Goal: Task Accomplishment & Management: Complete application form

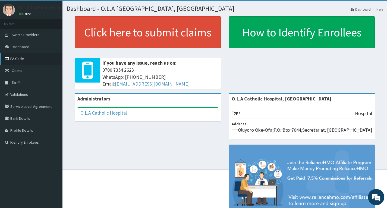
click at [17, 58] on link "PA Code" at bounding box center [31, 59] width 62 height 12
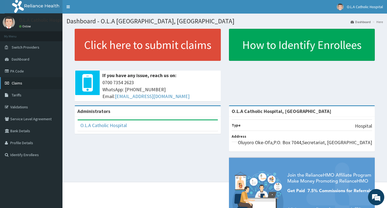
click at [25, 84] on link "Claims" at bounding box center [31, 83] width 62 height 12
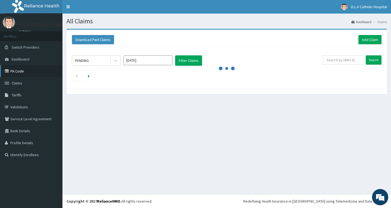
click at [18, 68] on link "PA Code" at bounding box center [31, 71] width 62 height 12
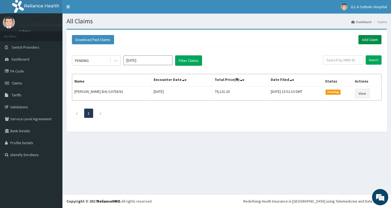
click at [374, 40] on link "Add Claim" at bounding box center [370, 39] width 23 height 9
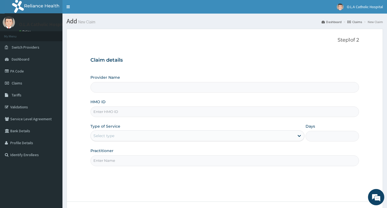
click at [134, 115] on input "HMO ID" at bounding box center [224, 111] width 269 height 11
paste input "pfm/10278/c"
type input "pfm/10278/"
type input "O.L.A Catholic Hospital, [GEOGRAPHIC_DATA]"
type input "Pfm/10278/b"
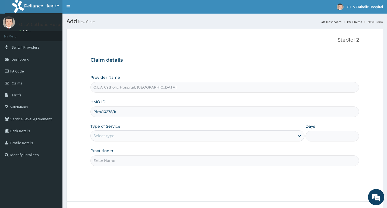
drag, startPoint x: 125, startPoint y: 136, endPoint x: 124, endPoint y: 143, distance: 6.5
click at [125, 139] on div "Select type" at bounding box center [193, 135] width 204 height 9
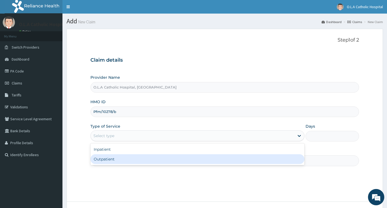
click at [119, 162] on div "Outpatient" at bounding box center [197, 159] width 214 height 10
type input "1"
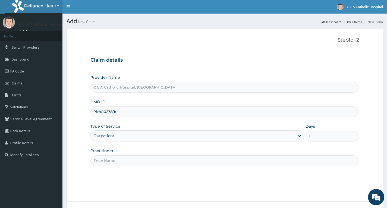
click at [122, 162] on input "Practitioner" at bounding box center [224, 160] width 269 height 11
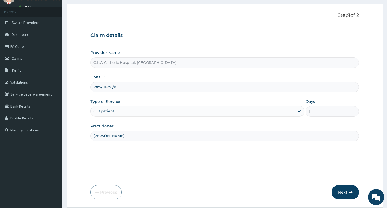
scroll to position [42, 0]
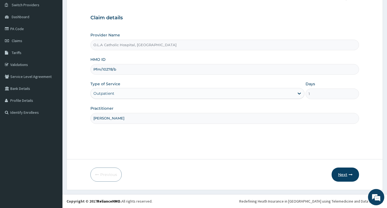
type input "DR SALAWU"
click at [336, 170] on button "Next" at bounding box center [345, 175] width 27 height 14
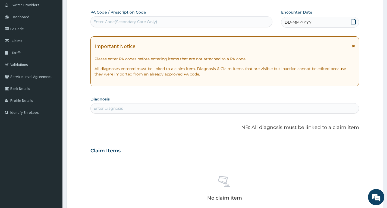
click at [351, 23] on icon at bounding box center [353, 21] width 5 height 5
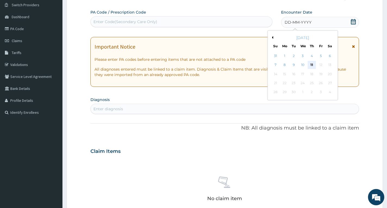
click at [308, 65] on div "11" at bounding box center [312, 65] width 8 height 8
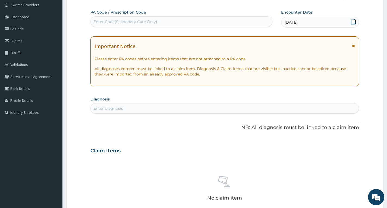
click at [283, 110] on div "Enter diagnosis" at bounding box center [225, 108] width 268 height 9
type input "U"
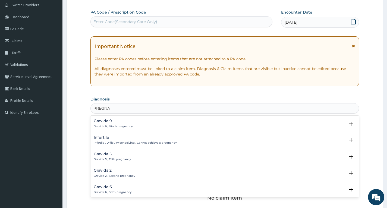
type input "PREGNAN"
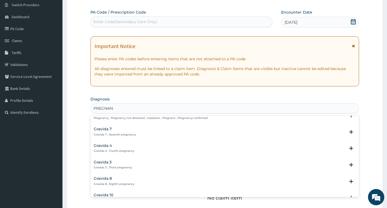
scroll to position [81, 0]
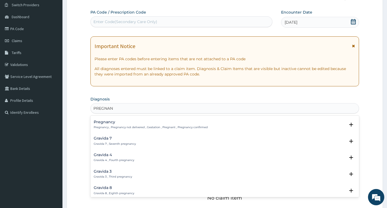
click at [169, 124] on h4 "Pregnancy" at bounding box center [151, 122] width 114 height 4
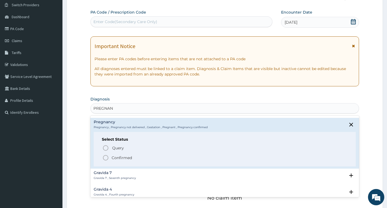
click at [127, 156] on p "Confirmed" at bounding box center [122, 157] width 20 height 5
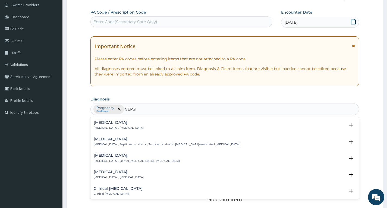
type input "SEPSIS"
click at [119, 128] on p "Systemic infection , Sepsis" at bounding box center [119, 128] width 50 height 4
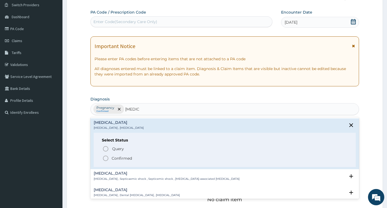
drag, startPoint x: 124, startPoint y: 158, endPoint x: 125, endPoint y: 155, distance: 3.7
click at [124, 158] on p "Confirmed" at bounding box center [122, 158] width 20 height 5
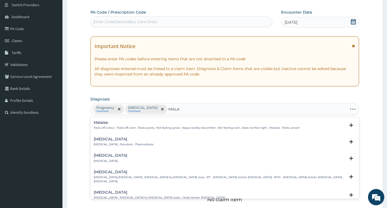
type input "MALAR"
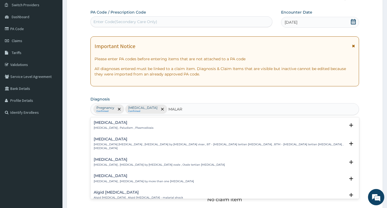
click at [150, 127] on div "Malaria Malaria , Paludism , Plasmodiosis" at bounding box center [225, 126] width 262 height 10
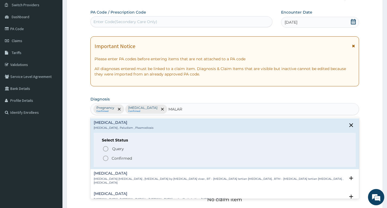
click at [132, 156] on span "Confirmed" at bounding box center [224, 158] width 245 height 7
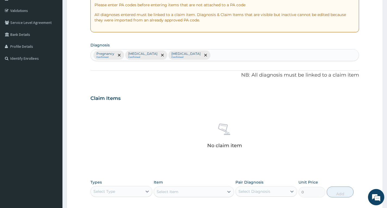
scroll to position [97, 0]
click at [120, 193] on div "Select Type" at bounding box center [116, 191] width 51 height 9
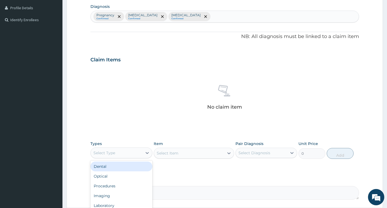
scroll to position [184, 0]
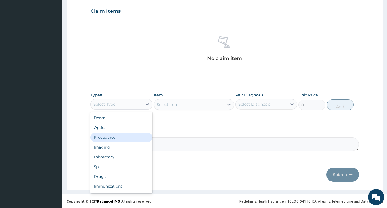
click at [118, 141] on div "Procedures" at bounding box center [121, 138] width 62 height 10
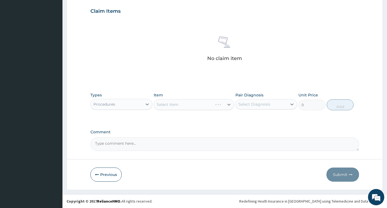
click at [194, 103] on div "Select Item" at bounding box center [194, 104] width 81 height 11
drag, startPoint x: 256, startPoint y: 105, endPoint x: 256, endPoint y: 109, distance: 4.2
click at [256, 107] on div "Select Diagnosis" at bounding box center [255, 104] width 32 height 5
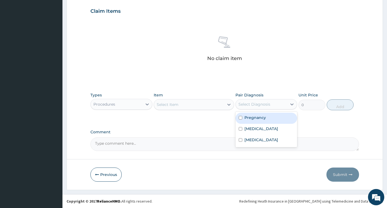
click at [260, 118] on label "Pregnancy" at bounding box center [254, 117] width 21 height 5
checkbox input "true"
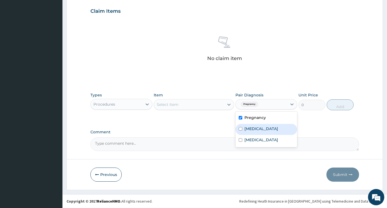
drag, startPoint x: 250, startPoint y: 127, endPoint x: 257, endPoint y: 144, distance: 17.8
click at [250, 128] on label "Sepsis" at bounding box center [261, 128] width 34 height 5
checkbox input "true"
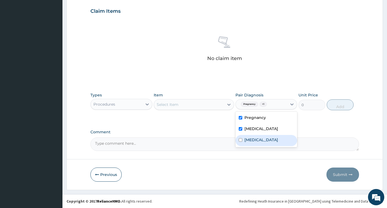
click at [257, 144] on div "Malaria" at bounding box center [267, 140] width 62 height 11
checkbox input "true"
click at [216, 106] on div "Select Item" at bounding box center [189, 104] width 70 height 9
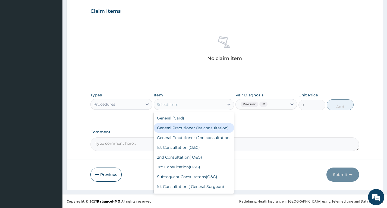
drag, startPoint x: 195, startPoint y: 128, endPoint x: 309, endPoint y: 115, distance: 114.6
click at [207, 128] on div "General Practitioner (1st consultation)" at bounding box center [194, 128] width 81 height 10
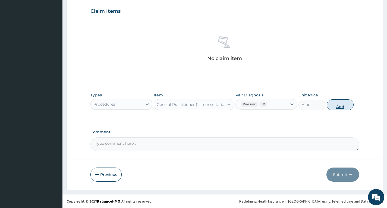
click at [343, 106] on button "Add" at bounding box center [340, 104] width 27 height 11
type input "0"
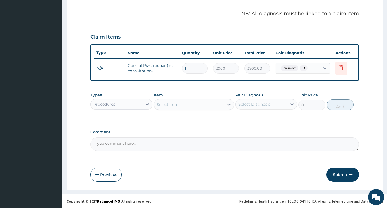
scroll to position [162, 0]
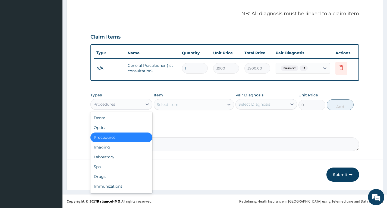
click at [140, 106] on div "Procedures" at bounding box center [116, 104] width 51 height 9
drag, startPoint x: 111, startPoint y: 158, endPoint x: 149, endPoint y: 124, distance: 51.2
click at [111, 158] on div "Laboratory" at bounding box center [121, 157] width 62 height 10
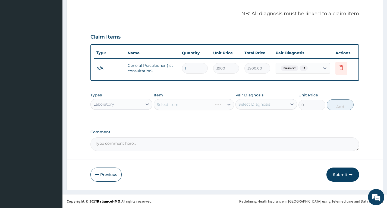
drag, startPoint x: 193, startPoint y: 105, endPoint x: 194, endPoint y: 118, distance: 13.3
click at [193, 105] on div "Select Item" at bounding box center [194, 104] width 81 height 11
click at [218, 108] on div "Select Item" at bounding box center [194, 104] width 81 height 11
click at [222, 108] on div "Select Item" at bounding box center [194, 104] width 81 height 11
click at [223, 107] on div "Select Item" at bounding box center [189, 104] width 70 height 9
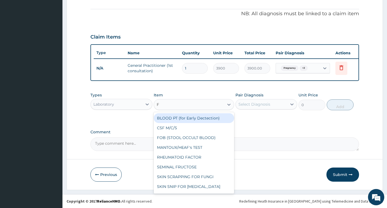
type input "FB"
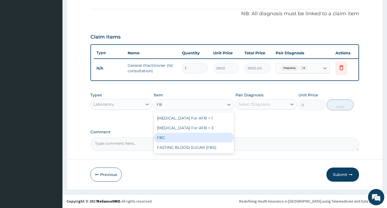
drag, startPoint x: 176, startPoint y: 140, endPoint x: 242, endPoint y: 117, distance: 69.8
click at [179, 136] on div "FBC" at bounding box center [194, 138] width 81 height 10
type input "5200"
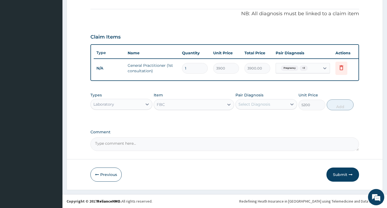
click at [258, 109] on div "Select Diagnosis" at bounding box center [267, 104] width 62 height 10
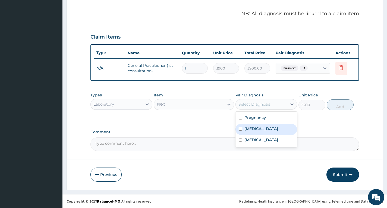
drag, startPoint x: 256, startPoint y: 131, endPoint x: 302, endPoint y: 107, distance: 52.0
click at [256, 130] on div "Sepsis" at bounding box center [267, 129] width 62 height 11
checkbox input "true"
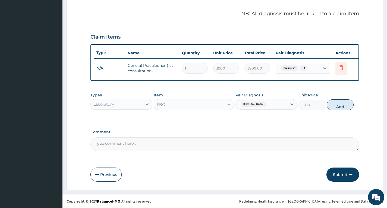
drag, startPoint x: 332, startPoint y: 109, endPoint x: 215, endPoint y: 113, distance: 117.4
click at [332, 110] on button "Add" at bounding box center [340, 104] width 27 height 11
type input "0"
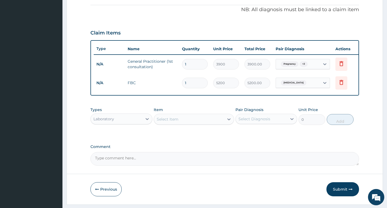
click at [173, 122] on div "Select Item" at bounding box center [168, 119] width 22 height 5
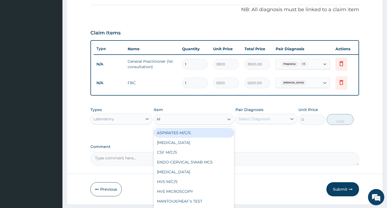
type input "MP"
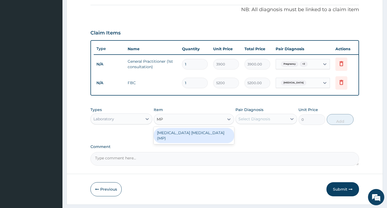
drag, startPoint x: 190, startPoint y: 137, endPoint x: 238, endPoint y: 127, distance: 48.6
click at [193, 135] on div "MALARIA PARASITE (MP)" at bounding box center [194, 135] width 81 height 15
type input "1820"
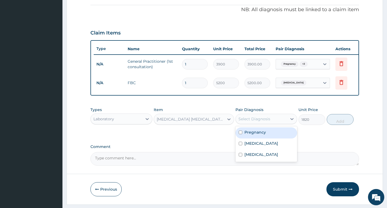
drag, startPoint x: 272, startPoint y: 121, endPoint x: 275, endPoint y: 136, distance: 15.1
click at [273, 122] on div "Select Diagnosis" at bounding box center [261, 119] width 51 height 9
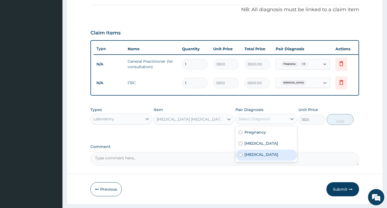
click at [259, 156] on div "Malaria" at bounding box center [267, 155] width 62 height 11
checkbox input "true"
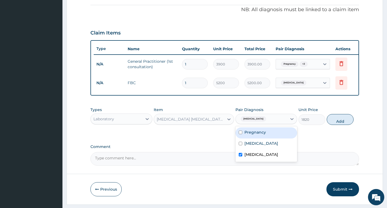
drag, startPoint x: 332, startPoint y: 125, endPoint x: 293, endPoint y: 124, distance: 38.8
click at [332, 124] on button "Add" at bounding box center [340, 119] width 27 height 11
type input "0"
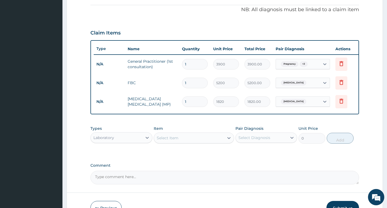
click at [174, 141] on div "Select Item" at bounding box center [168, 137] width 22 height 5
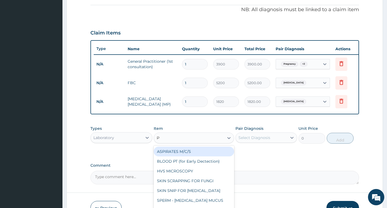
type input "PT"
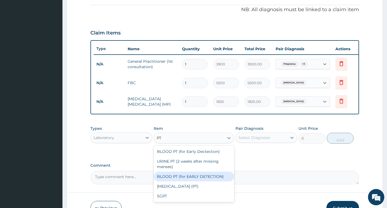
click at [211, 180] on div "BLOOD PT (for EARLY DETECTION)" at bounding box center [194, 177] width 81 height 10
type input "2600"
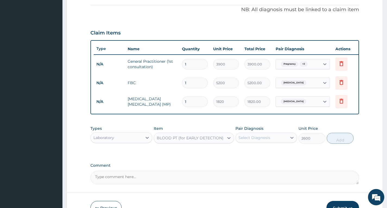
click at [262, 142] on div "Select Diagnosis" at bounding box center [261, 137] width 51 height 9
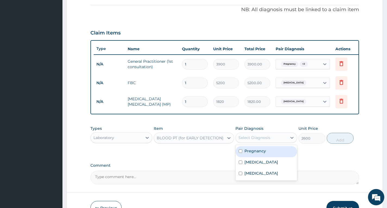
click at [263, 153] on label "Pregnancy" at bounding box center [254, 150] width 21 height 5
checkbox input "true"
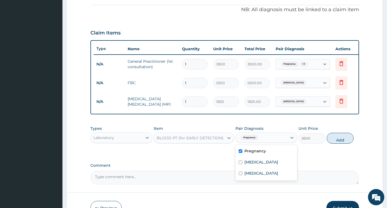
drag, startPoint x: 349, startPoint y: 143, endPoint x: 318, endPoint y: 146, distance: 30.8
click at [349, 143] on button "Add" at bounding box center [340, 138] width 27 height 11
type input "0"
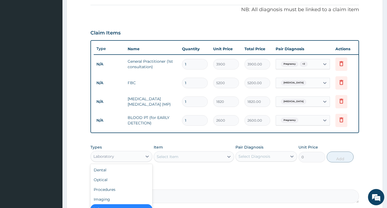
click at [128, 161] on div "Laboratory" at bounding box center [116, 156] width 51 height 9
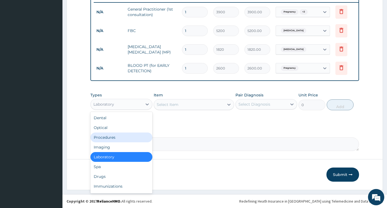
scroll to position [218, 0]
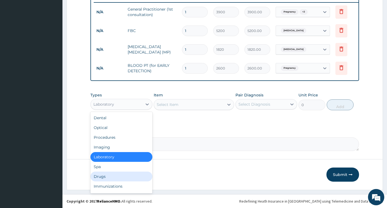
click at [106, 177] on div "Drugs" at bounding box center [121, 177] width 62 height 10
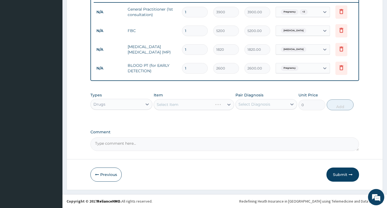
click at [176, 105] on div "Select Item" at bounding box center [194, 104] width 81 height 11
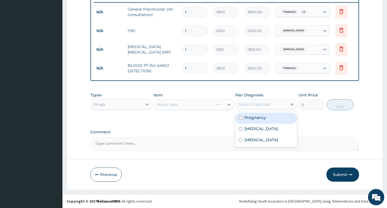
drag, startPoint x: 263, startPoint y: 104, endPoint x: 264, endPoint y: 119, distance: 15.2
click at [263, 107] on div "Select Diagnosis" at bounding box center [261, 104] width 51 height 9
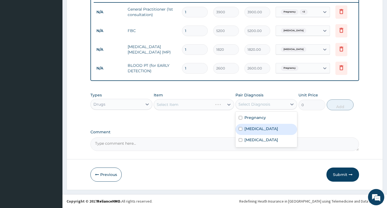
drag, startPoint x: 259, startPoint y: 131, endPoint x: 227, endPoint y: 127, distance: 32.8
click at [257, 131] on div "Sepsis" at bounding box center [267, 129] width 62 height 11
checkbox input "true"
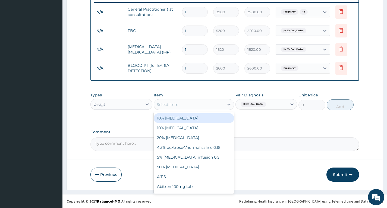
click at [177, 103] on div "Select Item" at bounding box center [168, 104] width 22 height 5
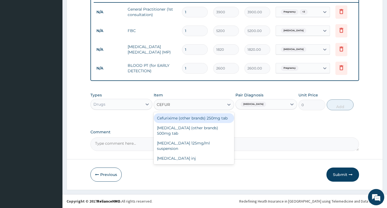
type input "CEFURO"
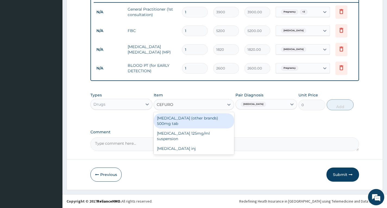
click at [196, 120] on div "[MEDICAL_DATA] (other brands) 500mg tab" at bounding box center [194, 120] width 81 height 15
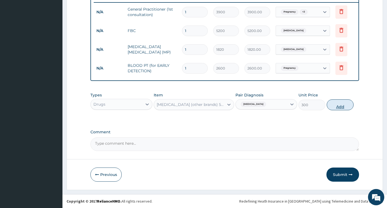
click at [340, 103] on button "Add" at bounding box center [340, 104] width 27 height 11
type input "0"
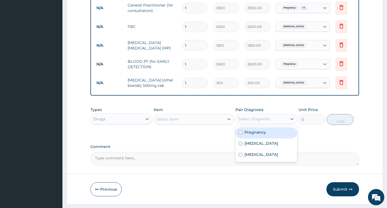
click at [265, 122] on div "Select Diagnosis" at bounding box center [255, 118] width 32 height 5
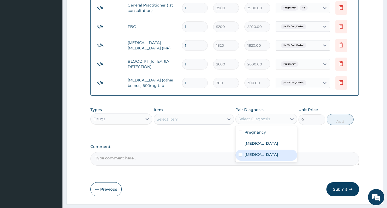
click at [256, 157] on label "[MEDICAL_DATA]" at bounding box center [261, 154] width 34 height 5
checkbox input "true"
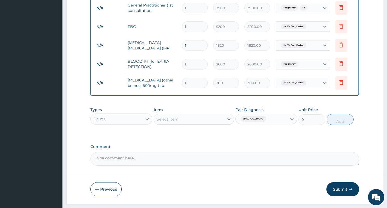
click at [197, 117] on div "Item Select Item" at bounding box center [194, 116] width 81 height 18
click at [200, 122] on div "Select Item" at bounding box center [189, 119] width 70 height 9
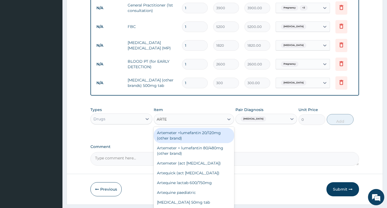
type input "ARTEQ"
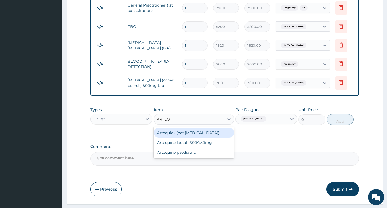
click at [188, 138] on div "Artequick (act [MEDICAL_DATA])" at bounding box center [194, 133] width 81 height 10
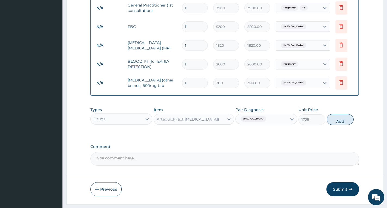
click at [338, 125] on button "Add" at bounding box center [340, 119] width 27 height 11
type input "0"
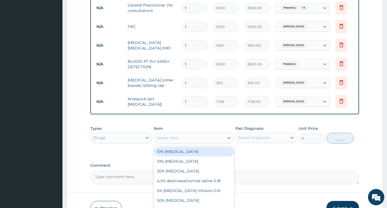
click at [171, 141] on div "Select Item" at bounding box center [168, 137] width 22 height 5
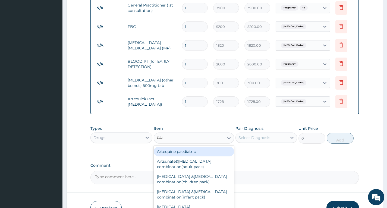
type input "PARA"
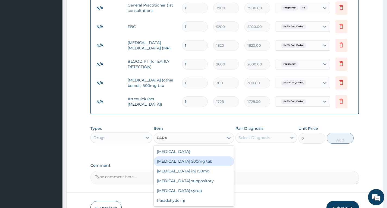
click at [192, 165] on div "Paracetamol 500mg tab" at bounding box center [194, 161] width 81 height 10
type input "12"
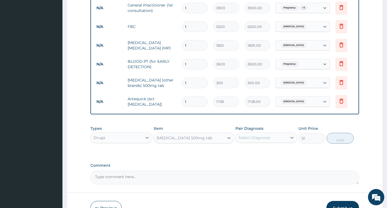
click at [271, 142] on div "Select Diagnosis" at bounding box center [261, 137] width 51 height 9
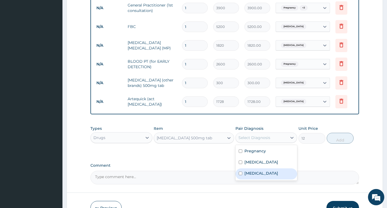
click at [263, 176] on div "Malaria" at bounding box center [267, 173] width 62 height 11
checkbox input "true"
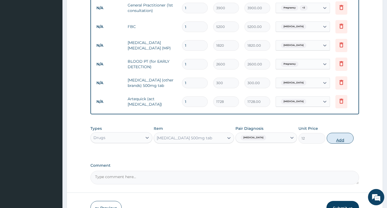
click at [344, 143] on button "Add" at bounding box center [340, 138] width 27 height 11
type input "0"
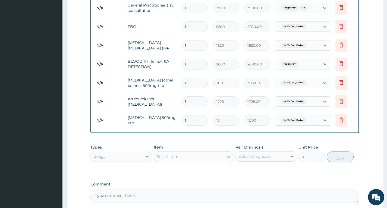
type input "12"
type input "144.00"
type input "120"
type input "1440.00"
type input "120"
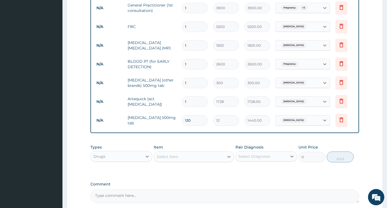
click at [195, 86] on input "1" at bounding box center [195, 83] width 26 height 11
type input "14"
type input "4200.00"
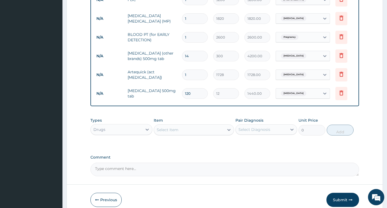
scroll to position [274, 0]
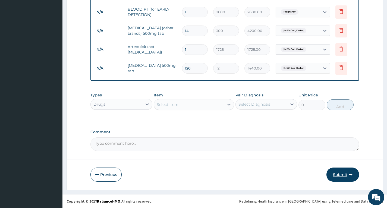
type input "14"
click at [353, 174] on button "Submit" at bounding box center [343, 175] width 33 height 14
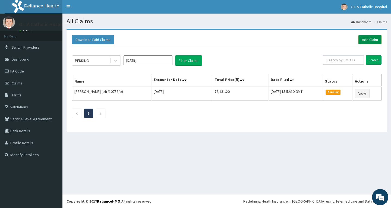
click at [376, 37] on link "Add Claim" at bounding box center [370, 39] width 23 height 9
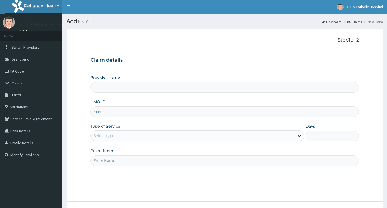
type input "ELN/10766/C"
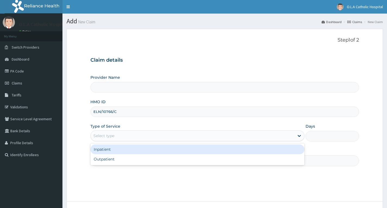
click at [140, 134] on div "Select type" at bounding box center [193, 135] width 204 height 9
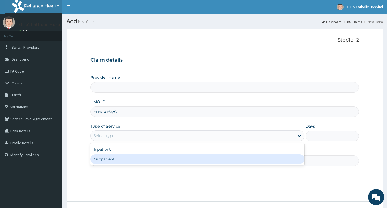
click at [130, 159] on div "Outpatient" at bounding box center [197, 159] width 214 height 10
type input "1"
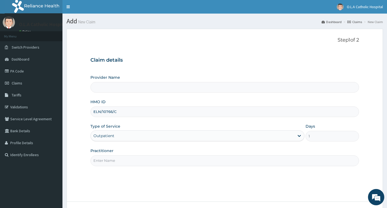
click at [130, 162] on input "Practitioner" at bounding box center [224, 160] width 269 height 11
type input "O.L.A Catholic Hospital, [GEOGRAPHIC_DATA]"
type input "[PERSON_NAME]"
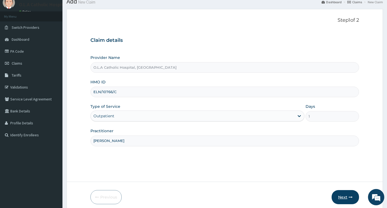
scroll to position [42, 0]
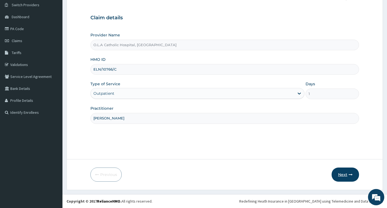
click at [349, 174] on icon "button" at bounding box center [351, 175] width 4 height 4
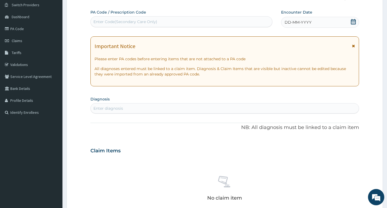
scroll to position [0, 0]
click at [354, 21] on icon at bounding box center [353, 21] width 5 height 5
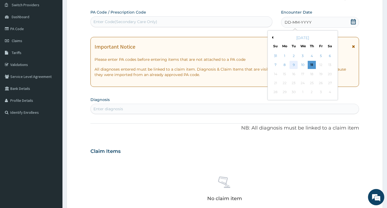
click at [294, 65] on div "9" at bounding box center [294, 65] width 8 height 8
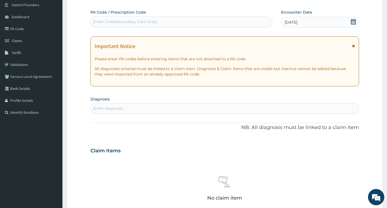
click at [121, 109] on div "Enter diagnosis" at bounding box center [108, 108] width 30 height 5
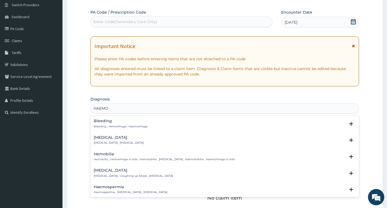
type input "HAEMOG"
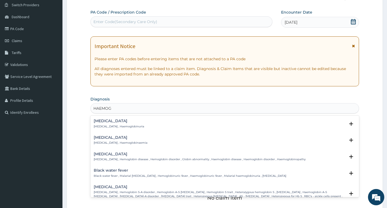
scroll to position [27, 0]
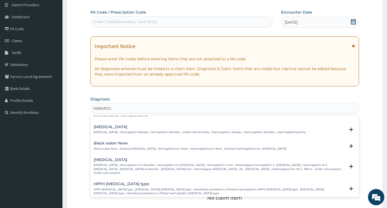
click at [132, 166] on p "[MEDICAL_DATA] , Hemoglobin S-A disorder , Hemoglobin A-S [MEDICAL_DATA] , Hemo…" at bounding box center [220, 169] width 252 height 12
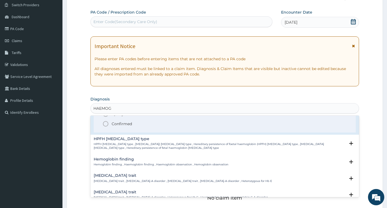
scroll to position [109, 0]
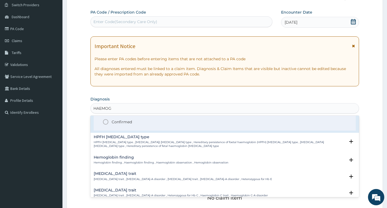
click at [115, 119] on p "Confirmed" at bounding box center [122, 121] width 20 height 5
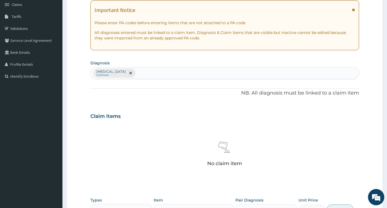
scroll to position [151, 0]
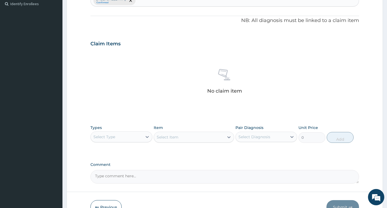
click at [126, 137] on div "Select Type" at bounding box center [116, 137] width 51 height 9
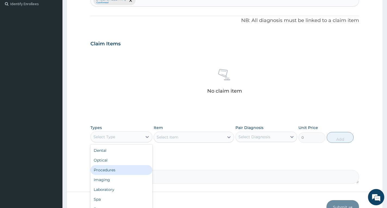
drag, startPoint x: 113, startPoint y: 169, endPoint x: 166, endPoint y: 151, distance: 55.9
click at [114, 169] on div "Procedures" at bounding box center [121, 170] width 62 height 10
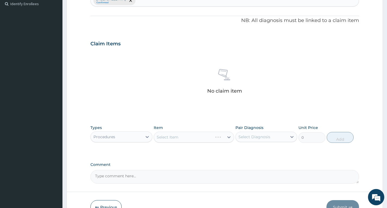
click at [128, 137] on div "Procedures" at bounding box center [116, 137] width 51 height 9
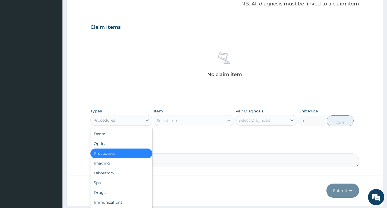
scroll to position [184, 0]
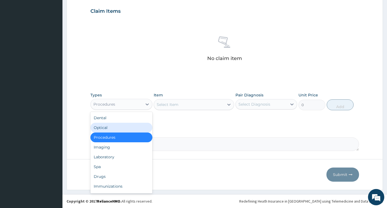
click at [188, 104] on div "Select Item" at bounding box center [189, 104] width 70 height 9
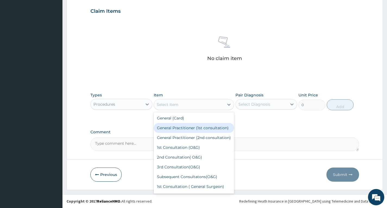
drag, startPoint x: 198, startPoint y: 129, endPoint x: 224, endPoint y: 116, distance: 28.8
click at [205, 125] on div "General Practitioner (1st consultation)" at bounding box center [194, 128] width 81 height 10
type input "3900"
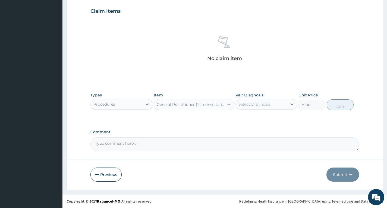
click at [267, 103] on div "Select Diagnosis" at bounding box center [255, 104] width 32 height 5
click at [269, 120] on div "[MEDICAL_DATA]" at bounding box center [267, 118] width 62 height 11
checkbox input "true"
click at [336, 105] on button "Add" at bounding box center [340, 104] width 27 height 11
type input "0"
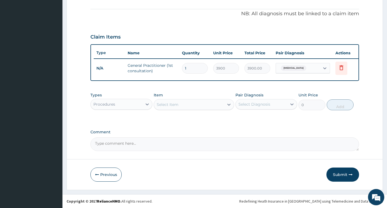
scroll to position [162, 0]
click at [145, 108] on div at bounding box center [147, 104] width 10 height 10
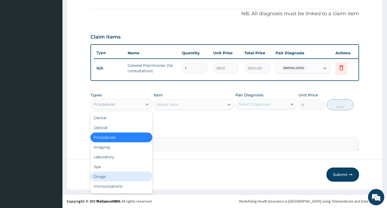
drag, startPoint x: 109, startPoint y: 175, endPoint x: 157, endPoint y: 132, distance: 64.1
click at [109, 174] on div "Drugs" at bounding box center [121, 177] width 62 height 10
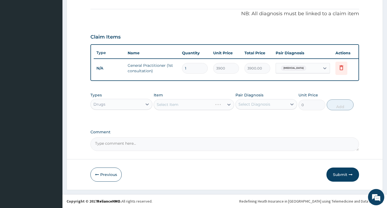
click at [181, 106] on div "Select Item" at bounding box center [194, 104] width 81 height 11
click at [261, 104] on div "Select Diagnosis" at bounding box center [255, 104] width 32 height 5
drag, startPoint x: 262, startPoint y: 119, endPoint x: 240, endPoint y: 119, distance: 21.2
click at [260, 119] on label "[MEDICAL_DATA]" at bounding box center [261, 117] width 34 height 5
checkbox input "true"
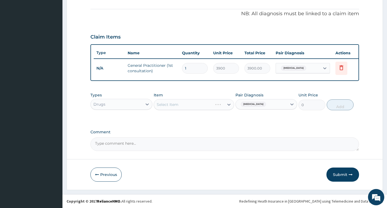
click at [211, 106] on div "Select Item" at bounding box center [194, 104] width 81 height 11
click at [222, 105] on div "Select Item" at bounding box center [194, 104] width 81 height 11
click at [204, 104] on div "Select Item" at bounding box center [189, 104] width 70 height 9
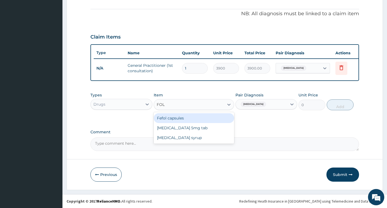
type input "FOLI"
click at [192, 120] on div "[MEDICAL_DATA] 5mg tab" at bounding box center [194, 118] width 81 height 10
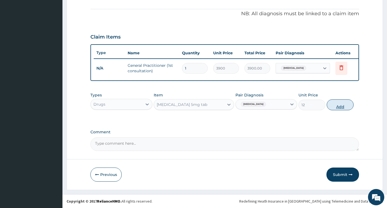
click at [338, 106] on button "Add" at bounding box center [340, 104] width 27 height 11
type input "0"
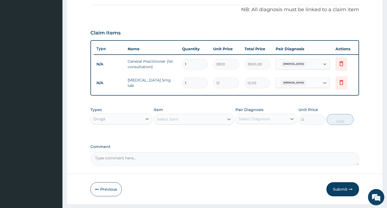
type input "10"
type input "120.00"
type input "1"
type input "12.00"
type input "0.00"
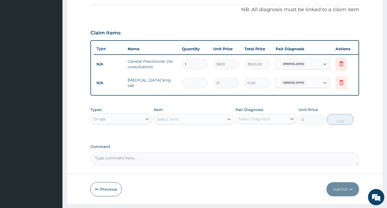
type input "3"
type input "36.00"
type input "30"
type input "360.00"
type input "30"
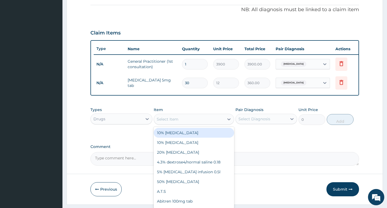
click at [190, 124] on div "Select Item" at bounding box center [189, 119] width 70 height 9
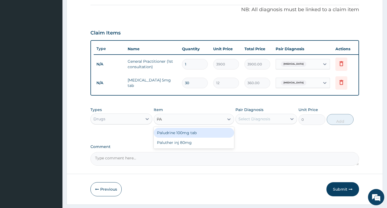
type input "PAL"
click at [186, 135] on div "Paludrine 100mg tab" at bounding box center [194, 133] width 81 height 10
type input "60"
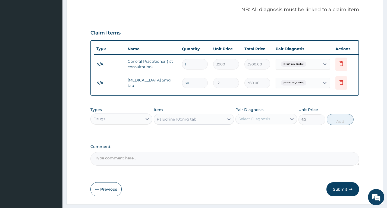
click at [270, 118] on div "Select Diagnosis" at bounding box center [261, 119] width 51 height 9
drag, startPoint x: 272, startPoint y: 139, endPoint x: 332, endPoint y: 122, distance: 62.3
click at [279, 136] on div "Sickle cell trait" at bounding box center [267, 132] width 62 height 11
checkbox input "true"
click at [345, 125] on button "Add" at bounding box center [340, 119] width 27 height 11
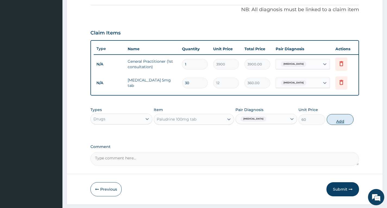
type input "0"
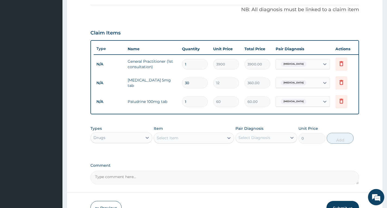
drag, startPoint x: 192, startPoint y: 99, endPoint x: 75, endPoint y: 103, distance: 117.1
click at [80, 102] on form "Step 2 of 2 PA Code / Prescription Code Enter Code(Secondary Care Only) Encount…" at bounding box center [225, 45] width 316 height 356
type input "3"
type input "180.00"
type input "30"
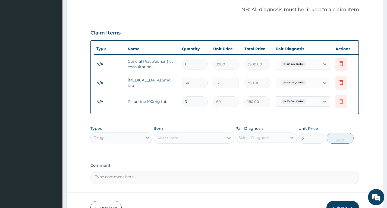
type input "1800.00"
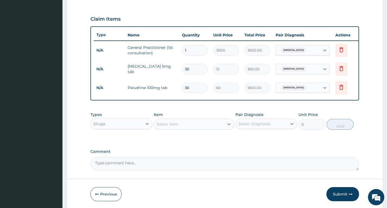
scroll to position [199, 0]
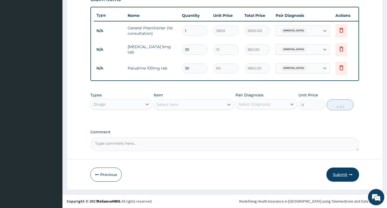
type input "30"
click at [345, 177] on button "Submit" at bounding box center [343, 175] width 33 height 14
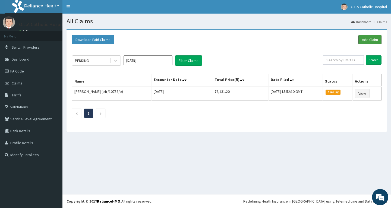
click at [374, 40] on link "Add Claim" at bounding box center [370, 39] width 23 height 9
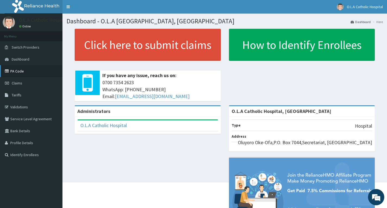
click at [19, 72] on link "PA Code" at bounding box center [31, 71] width 62 height 12
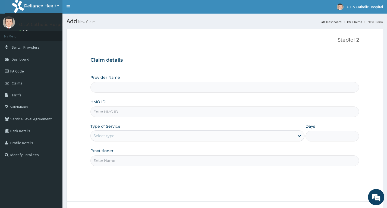
type input "O.L.A Catholic Hospital, [GEOGRAPHIC_DATA]"
click at [118, 111] on input "HMO ID" at bounding box center [224, 111] width 269 height 11
paste input "jdd/10001/a"
type input "jdd/10001/a"
click at [120, 135] on div "Select type" at bounding box center [193, 135] width 204 height 9
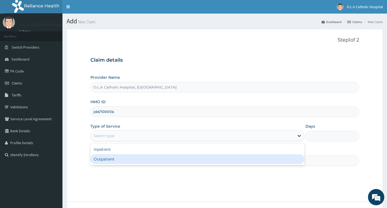
click at [122, 162] on div "Outpatient" at bounding box center [197, 159] width 214 height 10
type input "1"
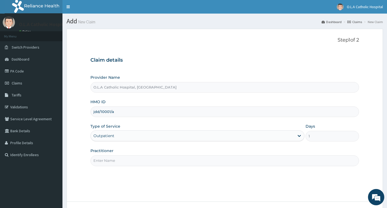
click at [125, 159] on input "Practitioner" at bounding box center [224, 160] width 269 height 11
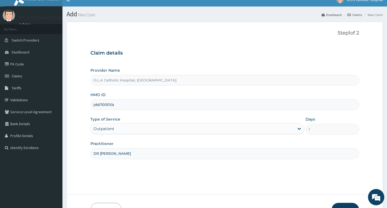
scroll to position [27, 0]
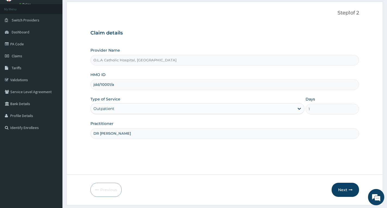
click at [117, 134] on input "DR [PERSON_NAME]" at bounding box center [224, 133] width 269 height 11
drag, startPoint x: 117, startPoint y: 134, endPoint x: 114, endPoint y: 126, distance: 8.3
click at [117, 134] on input "DR [PERSON_NAME]" at bounding box center [224, 133] width 269 height 11
click at [133, 132] on input "DR [PERSON_NAME]" at bounding box center [224, 133] width 269 height 11
type input "[PERSON_NAME]"
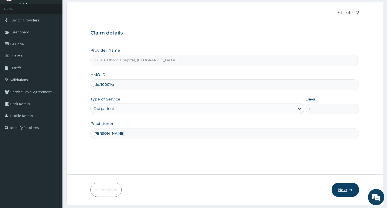
click at [349, 191] on icon "button" at bounding box center [351, 190] width 4 height 4
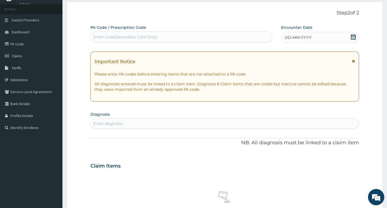
click at [351, 37] on icon at bounding box center [353, 36] width 5 height 5
click at [124, 31] on div "PA Code / Prescription Code Enter Code(Secondary Care Only)" at bounding box center [181, 34] width 182 height 18
click at [125, 35] on div "Enter Code(Secondary Care Only)" at bounding box center [125, 36] width 64 height 5
paste input "PA/4B590E"
type input "PA/4B590E"
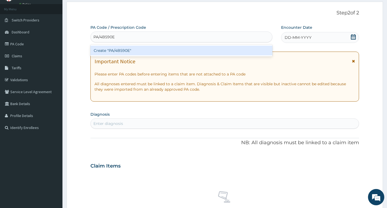
click at [148, 47] on div "Create "PA/4B590E"" at bounding box center [181, 51] width 182 height 10
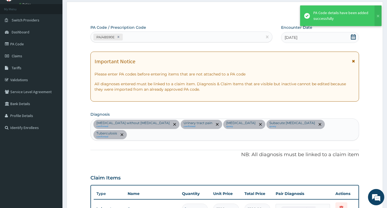
scroll to position [216, 0]
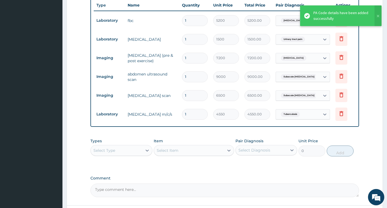
click at [123, 146] on div "Select Type" at bounding box center [116, 150] width 51 height 9
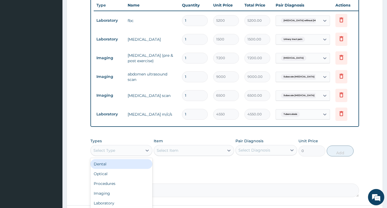
click at [136, 146] on div "Select Type" at bounding box center [116, 150] width 51 height 9
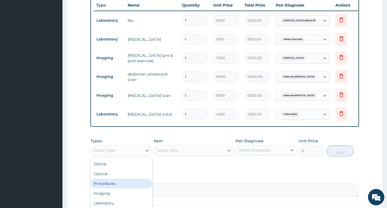
drag, startPoint x: 117, startPoint y: 176, endPoint x: 129, endPoint y: 172, distance: 13.1
click at [117, 179] on div "Procedures" at bounding box center [121, 184] width 62 height 10
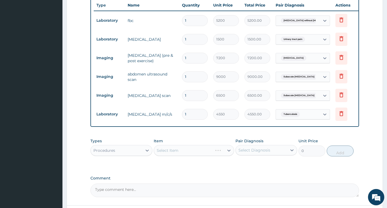
click at [175, 145] on div "Select Item" at bounding box center [194, 150] width 81 height 11
click at [215, 145] on div "Select Item" at bounding box center [194, 150] width 81 height 11
click at [223, 146] on div "Select Item" at bounding box center [194, 150] width 81 height 11
click at [248, 148] on div "Select Diagnosis" at bounding box center [255, 150] width 32 height 5
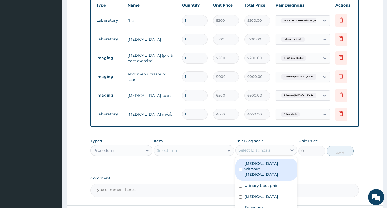
click at [257, 161] on label "Sepsis without septic shock" at bounding box center [268, 169] width 49 height 16
checkbox input "true"
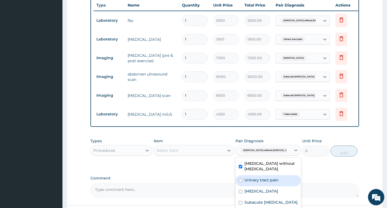
click at [257, 177] on label "Urinary tract pain" at bounding box center [261, 179] width 34 height 5
checkbox input "true"
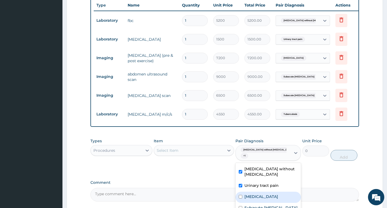
click at [257, 194] on label "Cardiomyopathy" at bounding box center [261, 196] width 34 height 5
checkbox input "true"
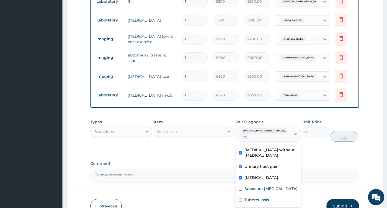
scroll to position [260, 0]
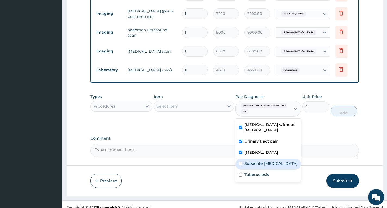
click at [270, 161] on label "Subacute appendicitis" at bounding box center [270, 163] width 53 height 5
checkbox input "true"
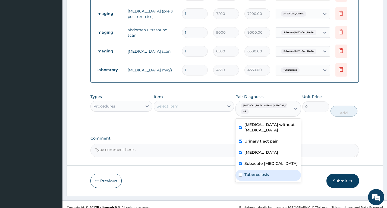
drag, startPoint x: 261, startPoint y: 167, endPoint x: 240, endPoint y: 146, distance: 29.8
click at [260, 172] on label "Tuberculosis" at bounding box center [256, 174] width 24 height 5
checkbox input "true"
click at [212, 102] on div "Select Item" at bounding box center [189, 106] width 70 height 9
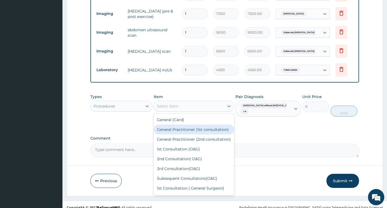
drag, startPoint x: 186, startPoint y: 127, endPoint x: 188, endPoint y: 125, distance: 3.1
click at [186, 127] on div "General Practitioner (1st consultation)" at bounding box center [194, 130] width 81 height 10
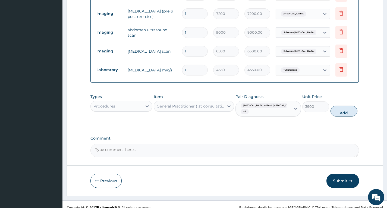
click at [216, 103] on div "General Practitioner (1st consultation)" at bounding box center [191, 105] width 68 height 5
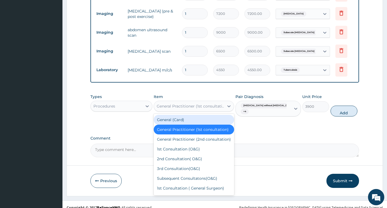
click at [189, 115] on div "General (Card)" at bounding box center [194, 120] width 81 height 10
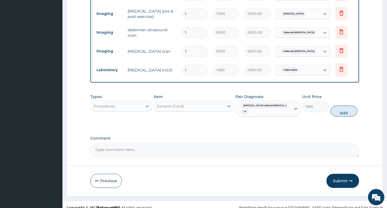
drag, startPoint x: 344, startPoint y: 107, endPoint x: 322, endPoint y: 109, distance: 22.2
click at [344, 107] on button "Add" at bounding box center [344, 111] width 27 height 11
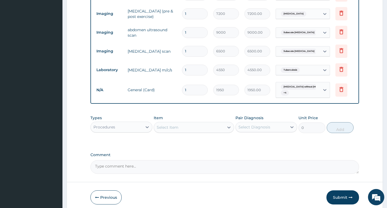
click at [170, 125] on div "Select Item" at bounding box center [168, 127] width 22 height 5
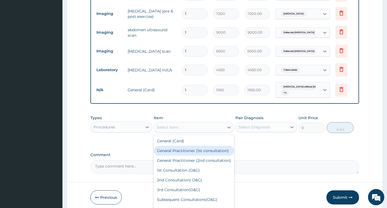
drag, startPoint x: 187, startPoint y: 148, endPoint x: 208, endPoint y: 143, distance: 21.6
click at [192, 148] on div "General Practitioner (1st consultation)" at bounding box center [194, 151] width 81 height 10
type input "3900"
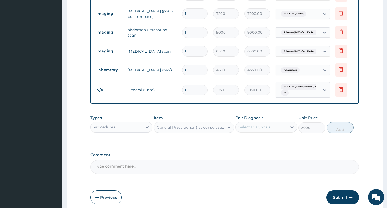
click at [266, 124] on div "Select Diagnosis" at bounding box center [255, 126] width 32 height 5
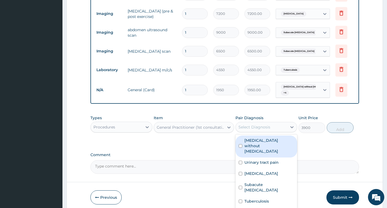
click at [269, 138] on label "Sepsis without septic shock" at bounding box center [268, 146] width 49 height 16
checkbox input "true"
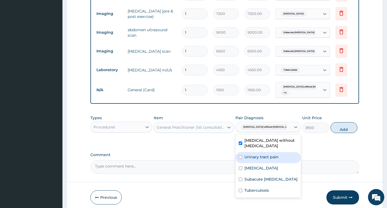
click at [264, 152] on div "Urinary tract pain" at bounding box center [268, 157] width 65 height 11
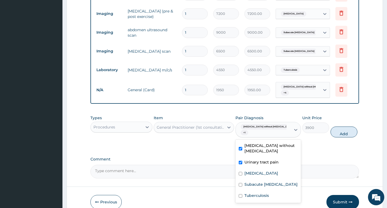
click at [266, 161] on div "Urinary tract pain" at bounding box center [268, 162] width 65 height 11
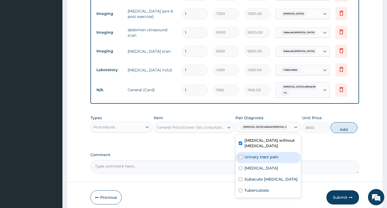
click at [265, 154] on label "Urinary tract pain" at bounding box center [261, 156] width 34 height 5
checkbox input "true"
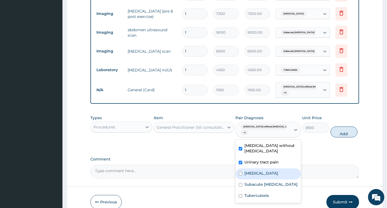
drag, startPoint x: 266, startPoint y: 164, endPoint x: 268, endPoint y: 172, distance: 7.6
click at [267, 171] on label "Cardiomyopathy" at bounding box center [261, 173] width 34 height 5
checkbox input "true"
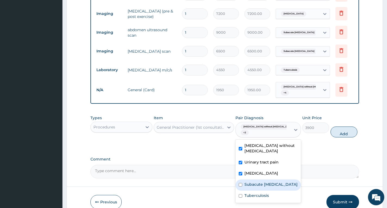
click at [268, 182] on label "Subacute appendicitis" at bounding box center [270, 184] width 53 height 5
checkbox input "true"
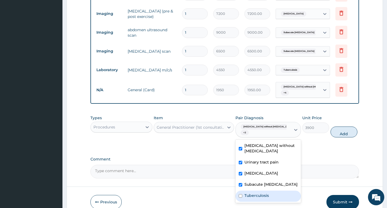
drag, startPoint x: 266, startPoint y: 187, endPoint x: 308, endPoint y: 131, distance: 69.7
click at [266, 193] on label "Tuberculosis" at bounding box center [256, 195] width 24 height 5
checkbox input "true"
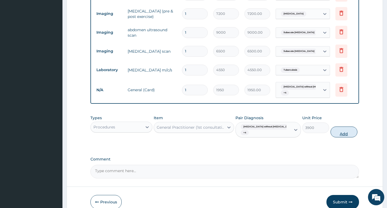
click at [342, 128] on button "Add" at bounding box center [344, 132] width 27 height 11
type input "0"
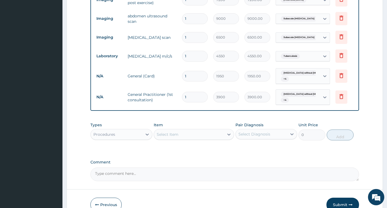
scroll to position [298, 0]
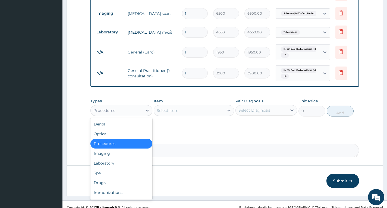
drag, startPoint x: 129, startPoint y: 103, endPoint x: 125, endPoint y: 125, distance: 22.9
click at [129, 106] on div "Procedures" at bounding box center [116, 110] width 51 height 9
click at [111, 180] on div "Drugs" at bounding box center [121, 183] width 62 height 10
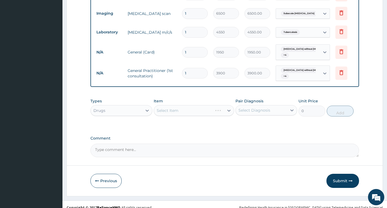
click at [173, 106] on div "Select Item" at bounding box center [194, 110] width 81 height 11
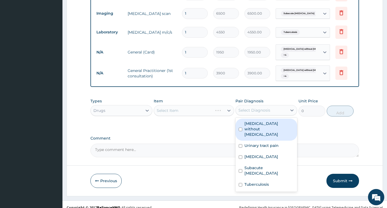
drag, startPoint x: 265, startPoint y: 105, endPoint x: 264, endPoint y: 124, distance: 19.1
click at [265, 108] on div "Select Diagnosis" at bounding box center [255, 110] width 32 height 5
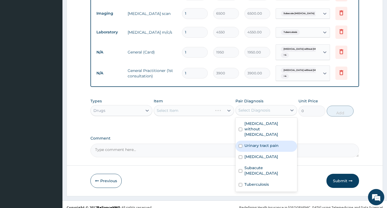
click at [262, 121] on label "Sepsis without septic shock" at bounding box center [268, 129] width 49 height 16
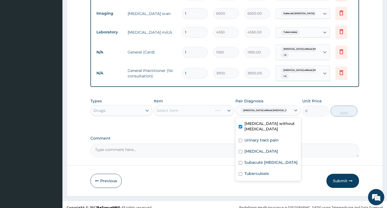
checkbox input "true"
click at [262, 137] on label "Urinary tract pain" at bounding box center [261, 139] width 34 height 5
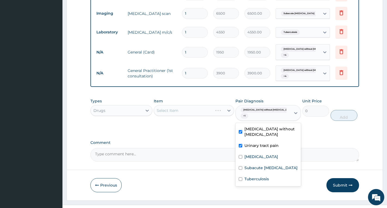
click at [259, 143] on label "Urinary tract pain" at bounding box center [261, 145] width 34 height 5
checkbox input "false"
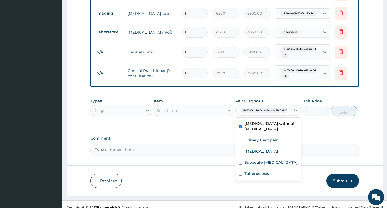
click at [202, 106] on div "Select Item" at bounding box center [189, 110] width 70 height 9
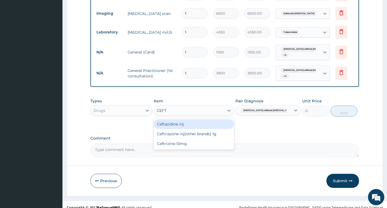
type input "CEFTR"
click at [201, 119] on div "Ceftriazone inj(other brands) 1g" at bounding box center [194, 124] width 81 height 10
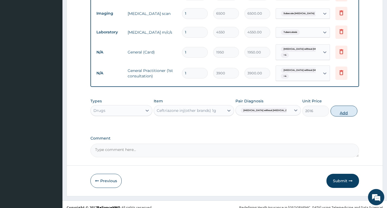
click at [340, 106] on button "Add" at bounding box center [344, 111] width 27 height 11
type input "0"
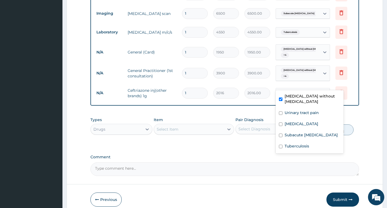
click at [300, 90] on span "Sepsis without septic shock" at bounding box center [308, 92] width 55 height 5
click at [193, 125] on div "Select Item" at bounding box center [189, 129] width 70 height 9
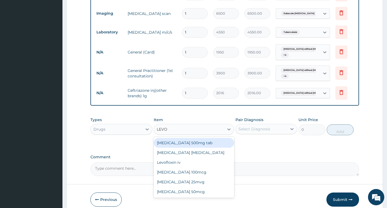
type input "LEVOF"
click at [199, 138] on div "Levofloxacin 500mg tab" at bounding box center [194, 143] width 81 height 10
type input "201.6"
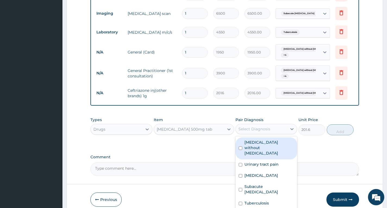
click at [251, 126] on div "Select Diagnosis" at bounding box center [255, 128] width 32 height 5
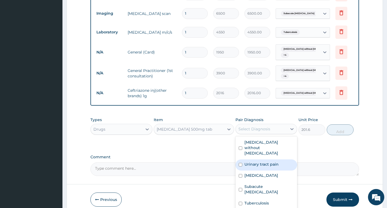
click at [273, 162] on label "Urinary tract pain" at bounding box center [261, 164] width 34 height 5
checkbox input "true"
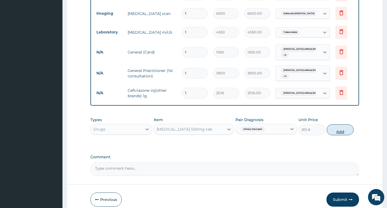
click at [340, 125] on button "Add" at bounding box center [340, 129] width 27 height 11
type input "0"
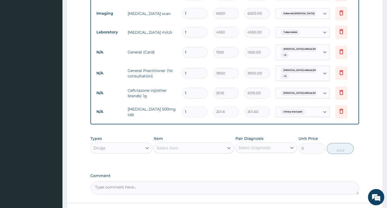
type input "10"
type input "2016.00"
type input "10"
click at [186, 136] on div "Item Select Item" at bounding box center [194, 145] width 81 height 18
click at [183, 148] on div "Types Drugs Item Select Item Pair Diagnosis Select Diagnosis Unit Price 0 Add" at bounding box center [224, 144] width 269 height 23
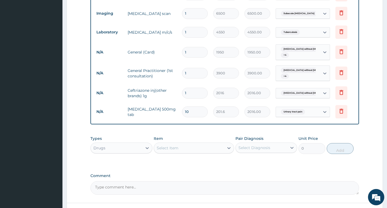
click at [190, 144] on div "Select Item" at bounding box center [189, 148] width 70 height 9
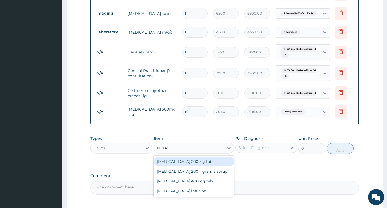
type input "METRO"
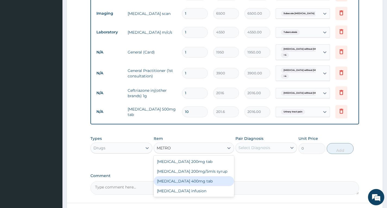
click at [192, 176] on div "Metronidazole 400mg tab" at bounding box center [194, 181] width 81 height 10
type input "50.4"
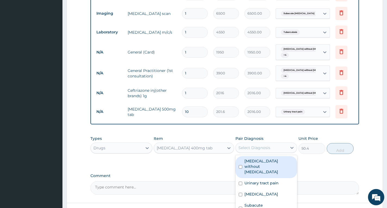
click at [271, 143] on div "Select Diagnosis" at bounding box center [261, 147] width 51 height 9
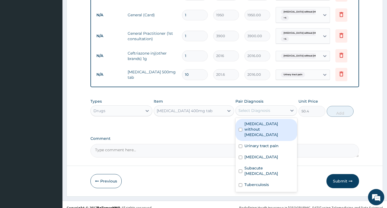
scroll to position [335, 0]
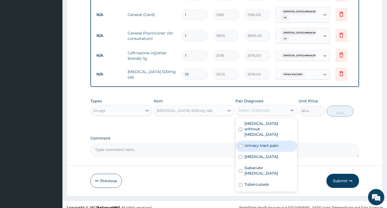
click at [265, 143] on label "Urinary tract pain" at bounding box center [261, 145] width 34 height 5
checkbox input "true"
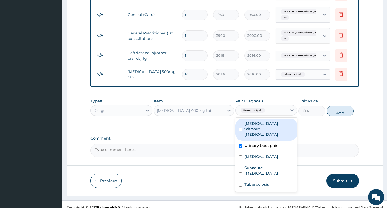
click at [346, 106] on button "Add" at bounding box center [340, 111] width 27 height 11
type input "0"
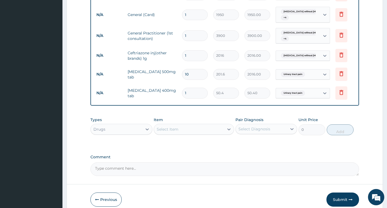
type input "10"
type input "504.00"
type input "10"
click at [180, 125] on div "Select Item" at bounding box center [189, 129] width 70 height 9
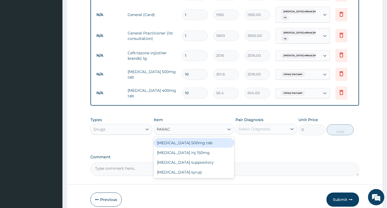
type input "PARACE"
click at [195, 138] on div "Paracetamol 500mg tab" at bounding box center [194, 143] width 81 height 10
type input "12"
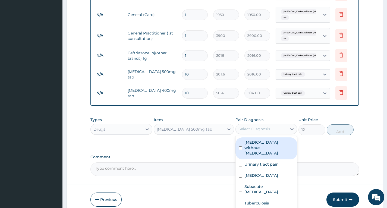
click at [253, 126] on div "Select Diagnosis" at bounding box center [255, 128] width 32 height 5
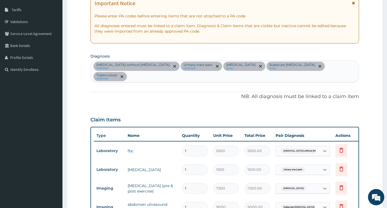
scroll to position [64, 0]
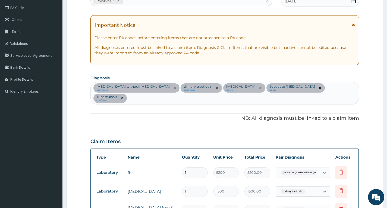
click at [343, 88] on div "Sepsis without septic shock confirmed Urinary tract pain confirmed Cardiomyopat…" at bounding box center [225, 93] width 268 height 22
type input "MAL"
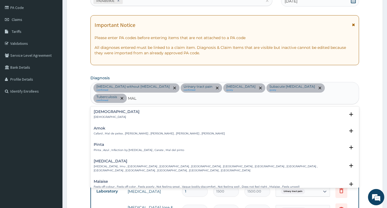
scroll to position [54, 0]
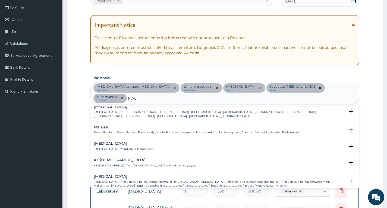
click at [117, 147] on p "Malaria , Paludism , Plasmodiosis" at bounding box center [124, 149] width 60 height 4
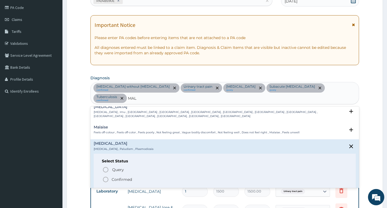
click at [127, 177] on p "Confirmed" at bounding box center [122, 179] width 20 height 5
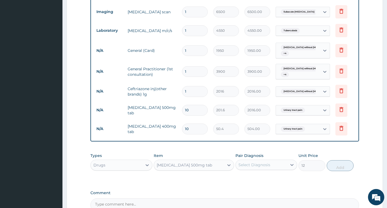
scroll to position [354, 0]
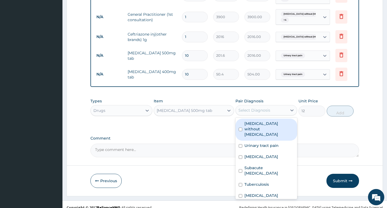
drag, startPoint x: 261, startPoint y: 104, endPoint x: 261, endPoint y: 112, distance: 7.9
click at [261, 108] on div "Select Diagnosis" at bounding box center [261, 110] width 51 height 9
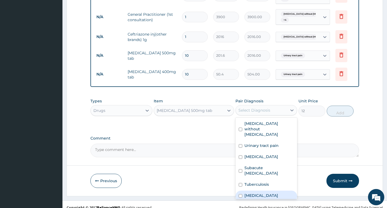
click at [263, 191] on div "Malaria" at bounding box center [267, 196] width 62 height 11
checkbox input "true"
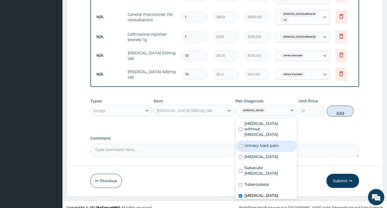
click at [340, 106] on button "Add" at bounding box center [340, 111] width 27 height 11
type input "0"
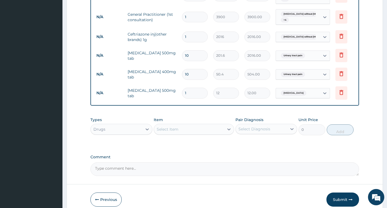
type input "18"
type input "216.00"
type input "18"
click at [180, 125] on div "Select Item" at bounding box center [189, 129] width 70 height 9
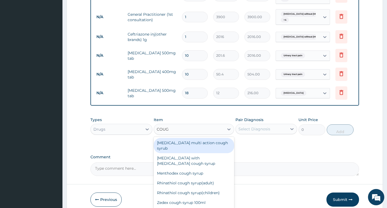
type input "COUGH"
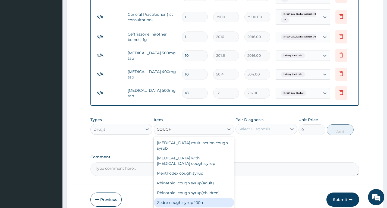
click at [194, 198] on div "Zedex cough syrup 100ml" at bounding box center [194, 203] width 81 height 10
type input "792"
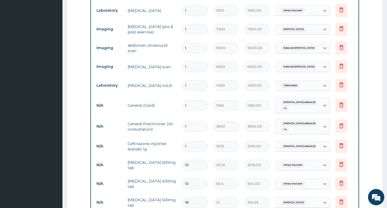
scroll to position [373, 0]
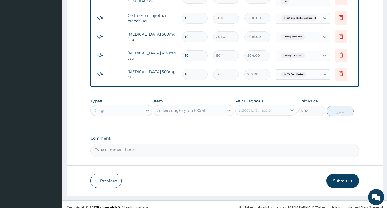
click at [249, 108] on div "Select Diagnosis" at bounding box center [255, 110] width 32 height 5
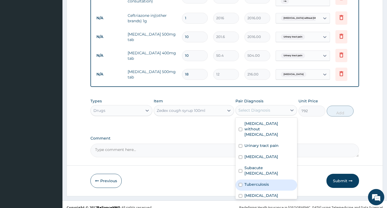
click at [249, 182] on label "Tuberculosis" at bounding box center [256, 184] width 24 height 5
checkbox input "true"
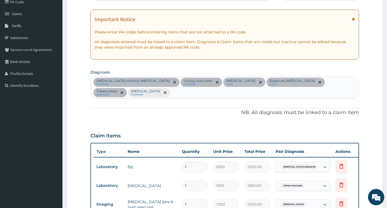
scroll to position [0, 0]
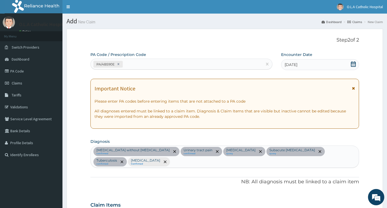
click at [349, 153] on div "Sepsis without septic shock confirmed Urinary tract pain confirmed Cardiomyopat…" at bounding box center [225, 157] width 268 height 22
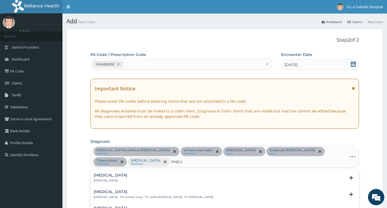
type input "PNEUM"
click at [103, 174] on h4 "Pneumonia" at bounding box center [111, 175] width 34 height 4
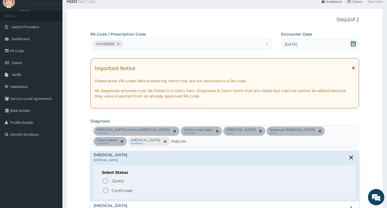
scroll to position [54, 0]
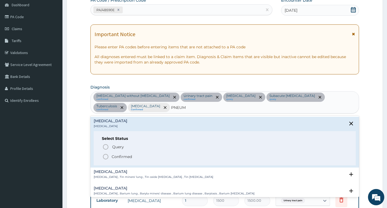
click at [142, 153] on span "Confirmed" at bounding box center [224, 156] width 245 height 7
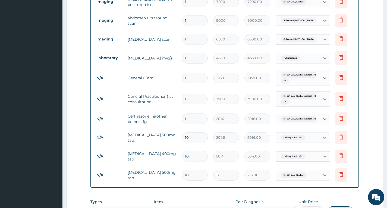
scroll to position [353, 0]
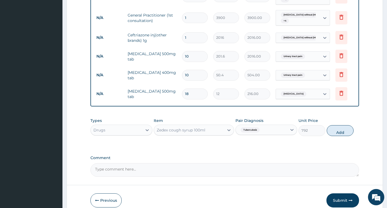
click at [308, 92] on input "text" at bounding box center [308, 93] width 1 height 5
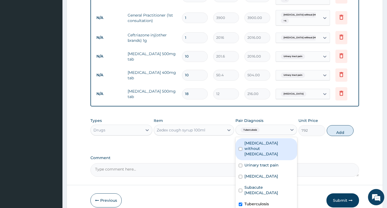
click at [262, 133] on input "text" at bounding box center [262, 129] width 1 height 5
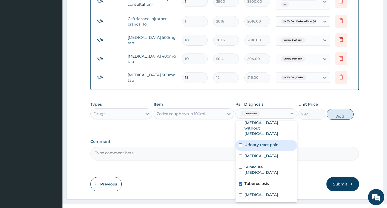
scroll to position [383, 0]
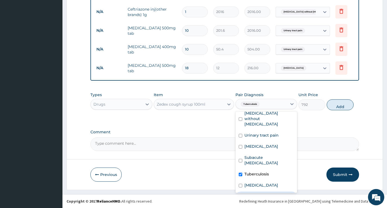
click at [270, 192] on div "Pneumonia" at bounding box center [267, 197] width 62 height 11
checkbox input "true"
click at [338, 115] on div "Types Drugs Item Zedex cough syrup 100ml Pair Diagnosis option Pneumonia, selec…" at bounding box center [224, 105] width 269 height 32
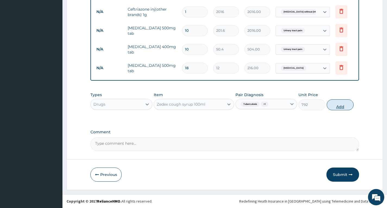
click at [336, 105] on button "Add" at bounding box center [340, 104] width 27 height 11
type input "0"
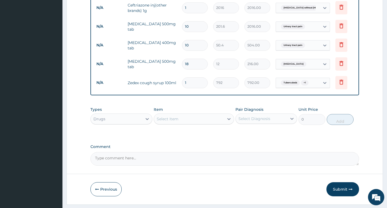
click at [193, 123] on div "Select Item" at bounding box center [189, 119] width 70 height 9
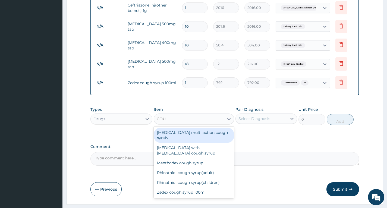
type input "COUG"
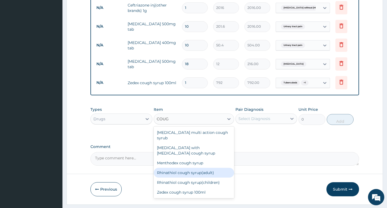
click at [192, 168] on div "Rhinathiol cough syrup(adult)" at bounding box center [194, 173] width 81 height 10
type input "1728"
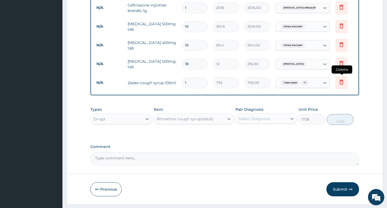
click at [340, 81] on icon at bounding box center [341, 82] width 7 height 7
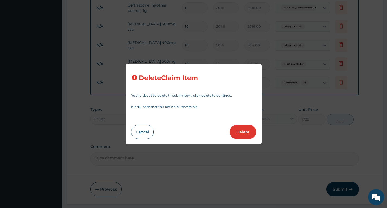
click at [245, 131] on button "Delete" at bounding box center [243, 132] width 26 height 14
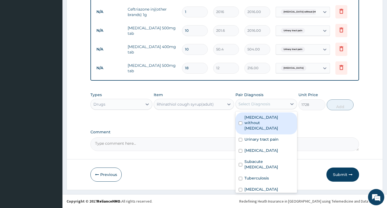
drag, startPoint x: 258, startPoint y: 105, endPoint x: 260, endPoint y: 125, distance: 19.7
click at [258, 106] on div "Select Diagnosis" at bounding box center [255, 103] width 32 height 5
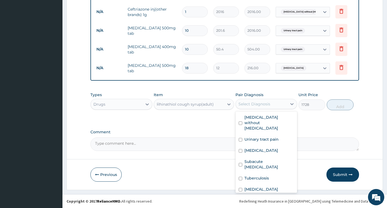
click at [265, 198] on label "Pneumonia" at bounding box center [261, 200] width 34 height 5
checkbox input "true"
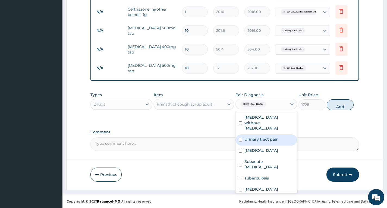
click at [266, 137] on label "Urinary tract pain" at bounding box center [261, 139] width 34 height 5
drag, startPoint x: 266, startPoint y: 132, endPoint x: 333, endPoint y: 105, distance: 72.4
click at [268, 134] on div "Urinary tract pain" at bounding box center [267, 139] width 62 height 11
checkbox input "false"
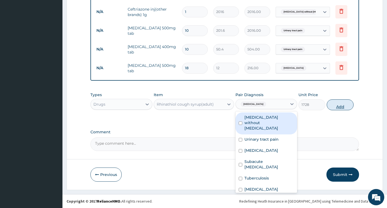
click at [344, 105] on button "Add" at bounding box center [340, 104] width 27 height 11
type input "0"
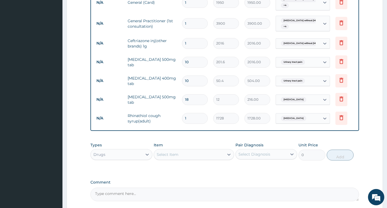
scroll to position [402, 0]
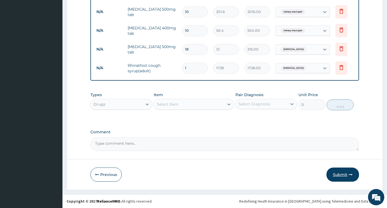
click at [338, 177] on button "Submit" at bounding box center [343, 175] width 33 height 14
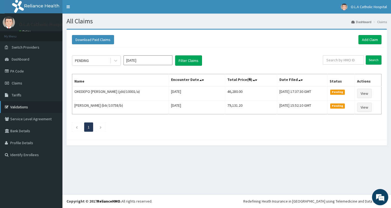
click at [19, 108] on link "Validations" at bounding box center [31, 107] width 62 height 12
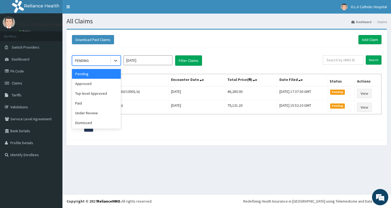
drag, startPoint x: 94, startPoint y: 61, endPoint x: 95, endPoint y: 80, distance: 19.0
click at [94, 63] on div "PENDING" at bounding box center [91, 60] width 38 height 9
drag, startPoint x: 99, startPoint y: 87, endPoint x: 143, endPoint y: 67, distance: 48.8
click at [102, 83] on div "Approved" at bounding box center [96, 84] width 49 height 10
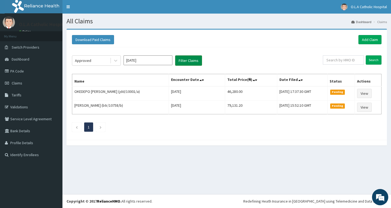
click at [180, 58] on button "Filter Claims" at bounding box center [188, 60] width 27 height 10
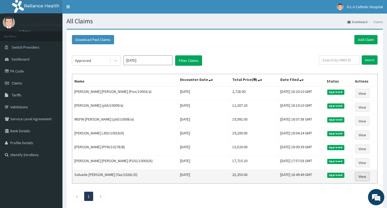
click at [362, 176] on link "View" at bounding box center [362, 176] width 15 height 9
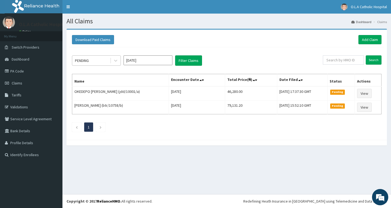
click at [102, 59] on div "PENDING" at bounding box center [91, 60] width 38 height 9
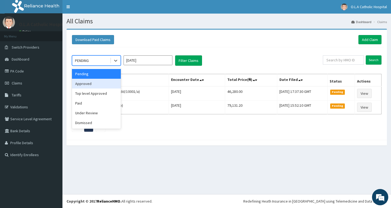
drag, startPoint x: 92, startPoint y: 82, endPoint x: 144, endPoint y: 77, distance: 51.7
click at [96, 82] on div "Approved" at bounding box center [96, 84] width 49 height 10
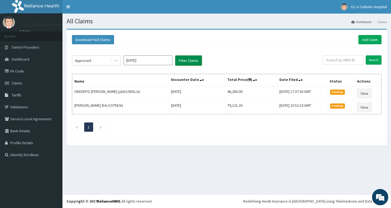
click at [181, 61] on button "Filter Claims" at bounding box center [188, 60] width 27 height 10
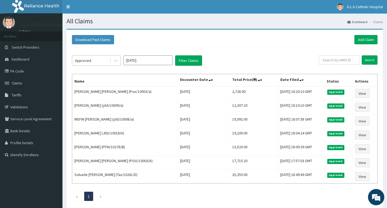
click at [106, 62] on div "Approved" at bounding box center [91, 60] width 38 height 9
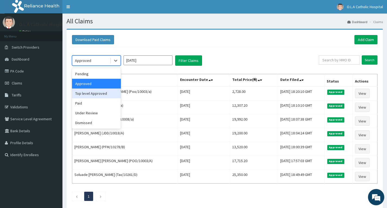
click at [95, 93] on div "Top level Approved" at bounding box center [96, 94] width 49 height 10
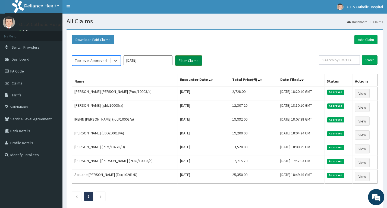
click at [188, 60] on button "Filter Claims" at bounding box center [188, 60] width 27 height 10
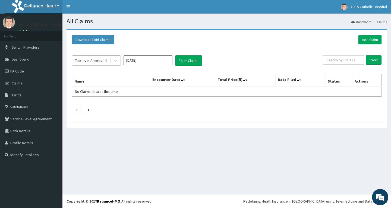
click at [95, 57] on div "Top level Approved" at bounding box center [91, 60] width 38 height 9
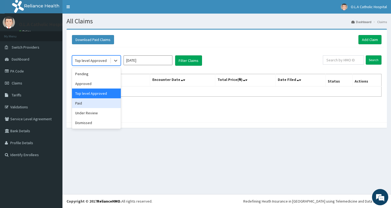
click at [93, 104] on div "Paid" at bounding box center [96, 103] width 49 height 10
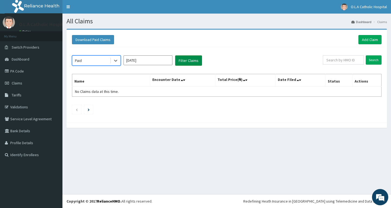
click at [191, 57] on button "Filter Claims" at bounding box center [188, 60] width 27 height 10
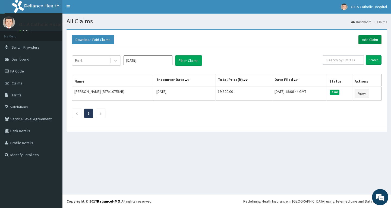
click at [370, 40] on link "Add Claim" at bounding box center [370, 39] width 23 height 9
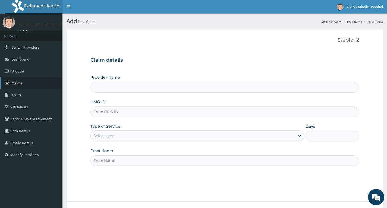
type input "O.L.A Catholic Hospital, [GEOGRAPHIC_DATA]"
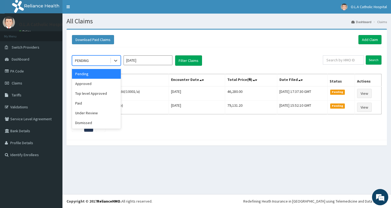
click at [107, 64] on div "PENDING" at bounding box center [91, 60] width 38 height 9
drag, startPoint x: 92, startPoint y: 103, endPoint x: 158, endPoint y: 81, distance: 69.6
click at [93, 102] on div "Paid" at bounding box center [96, 103] width 49 height 10
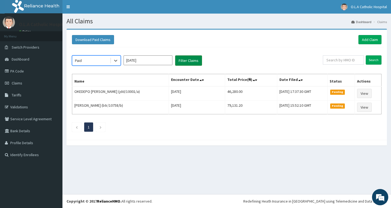
click at [185, 64] on button "Filter Claims" at bounding box center [188, 60] width 27 height 10
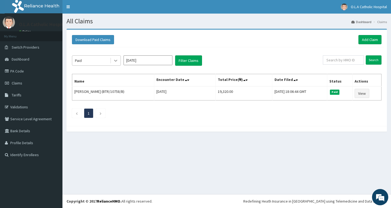
click at [112, 58] on div at bounding box center [116, 61] width 10 height 10
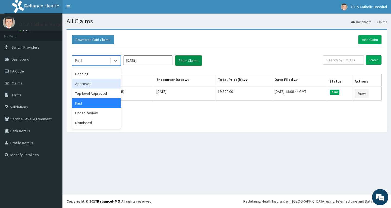
drag, startPoint x: 97, startPoint y: 85, endPoint x: 181, endPoint y: 64, distance: 86.6
click at [101, 83] on div "Approved" at bounding box center [96, 84] width 49 height 10
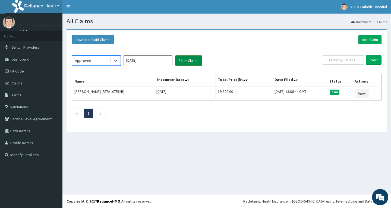
click at [191, 62] on button "Filter Claims" at bounding box center [188, 60] width 27 height 10
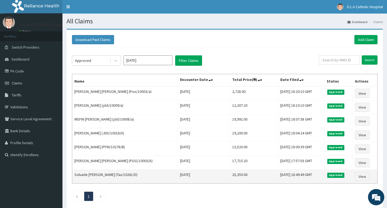
click at [118, 173] on td "Soluade [PERSON_NAME] (Tax/10261/D)" at bounding box center [125, 177] width 106 height 14
click at [114, 176] on td "Soluade [PERSON_NAME] (Tax/10261/D)" at bounding box center [125, 177] width 106 height 14
drag, startPoint x: 109, startPoint y: 176, endPoint x: 125, endPoint y: 177, distance: 15.8
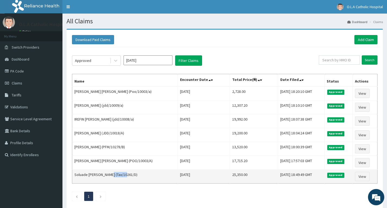
click at [125, 177] on td "Soluade [PERSON_NAME] (Tax/10261/D)" at bounding box center [125, 177] width 106 height 14
copy td "ax/10261/"
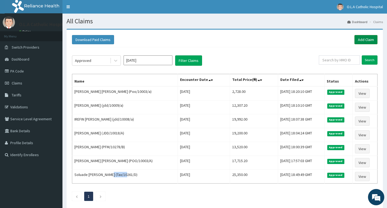
click at [371, 41] on link "Add Claim" at bounding box center [365, 39] width 23 height 9
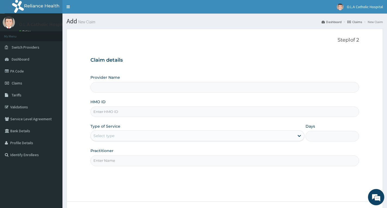
click at [106, 130] on div "Type of Service Select type" at bounding box center [197, 133] width 214 height 18
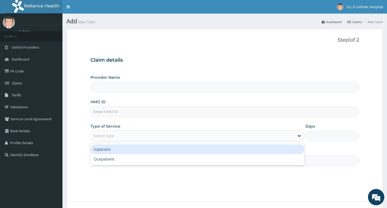
click at [106, 133] on div "Select type" at bounding box center [103, 135] width 21 height 5
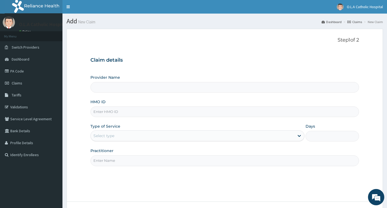
click at [115, 108] on input "HMO ID" at bounding box center [224, 111] width 269 height 11
type input "O.L.A Catholic Hospital, [GEOGRAPHIC_DATA]"
paste input "ax/10261/"
click at [92, 114] on input "ax/10261/" at bounding box center [224, 111] width 269 height 11
click at [126, 114] on input "Tax/10261/" at bounding box center [224, 111] width 269 height 11
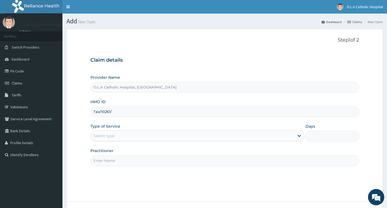
type input "tax/10261/A"
click at [135, 139] on div "Select type" at bounding box center [193, 135] width 204 height 9
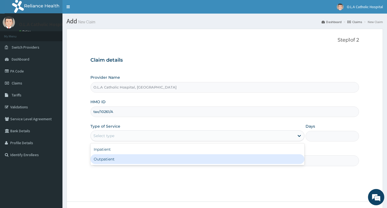
click at [132, 159] on div "Outpatient" at bounding box center [197, 159] width 214 height 10
type input "1"
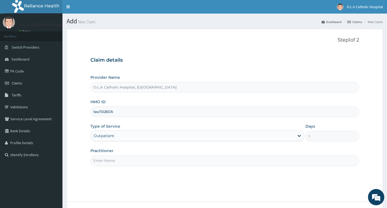
click at [143, 162] on input "Practitioner" at bounding box center [224, 160] width 269 height 11
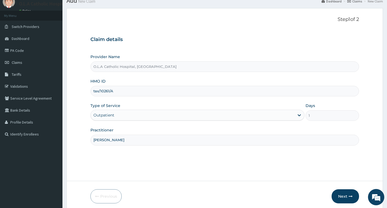
scroll to position [42, 0]
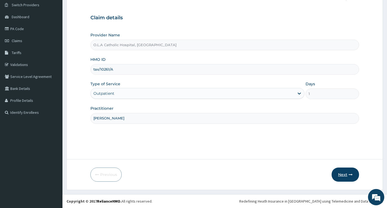
type input "DR OGUNTUNDE"
click at [347, 174] on button "Next" at bounding box center [345, 175] width 27 height 14
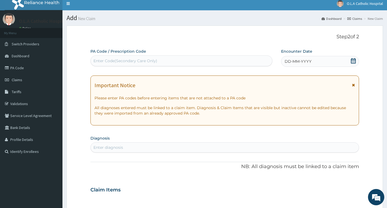
scroll to position [0, 0]
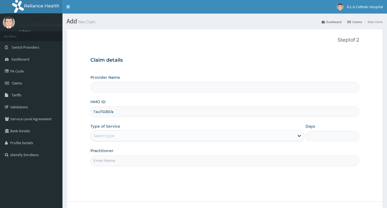
type input "tax/10261/A"
click at [109, 85] on input "Provider Name" at bounding box center [224, 87] width 269 height 11
click at [121, 137] on div "Select type" at bounding box center [193, 135] width 204 height 9
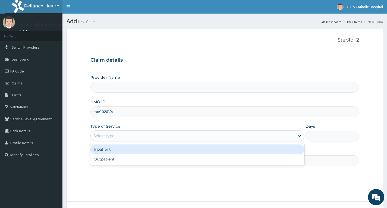
type input "O.L.A Catholic Hospital, Oluyoro"
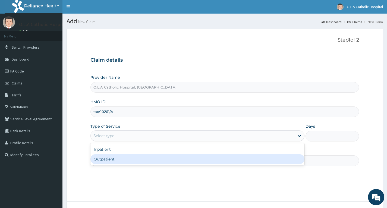
click at [119, 158] on div "Outpatient" at bounding box center [197, 159] width 214 height 10
type input "1"
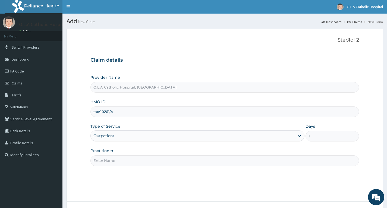
click at [120, 158] on input "Practitioner" at bounding box center [224, 160] width 269 height 11
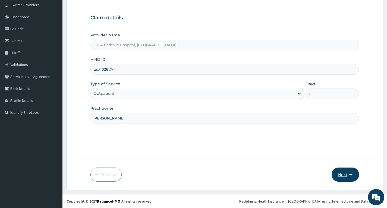
type input "DR OGUNTUNDE"
click at [342, 176] on button "Next" at bounding box center [345, 175] width 27 height 14
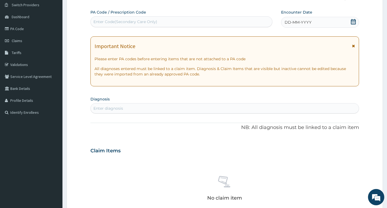
click at [322, 22] on div "DD-MM-YYYY" at bounding box center [320, 22] width 78 height 11
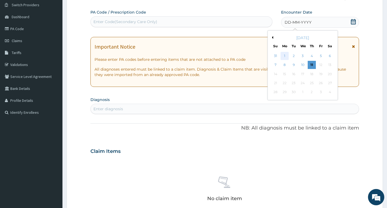
click at [288, 55] on div "1" at bounding box center [285, 56] width 8 height 8
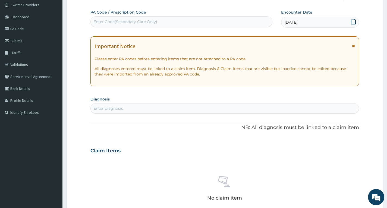
click at [218, 23] on div "Enter Code(Secondary Care Only)" at bounding box center [181, 21] width 181 height 9
click at [170, 106] on div "Enter diagnosis" at bounding box center [225, 108] width 268 height 9
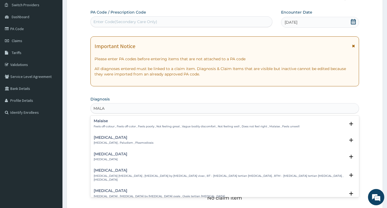
click at [118, 125] on p "Feels off-colour , Feels off-color , Feels poorly , Not feeling great , Vague b…" at bounding box center [197, 127] width 206 height 4
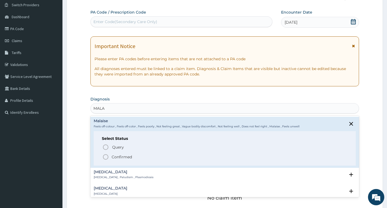
type input "MALA"
type input "MALARI"
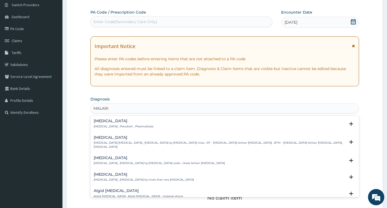
click at [116, 123] on h4 "Malaria" at bounding box center [124, 121] width 60 height 4
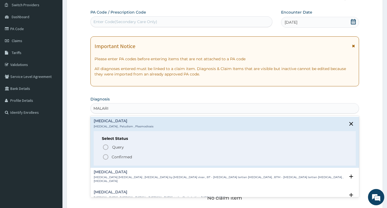
click at [123, 156] on p "Confirmed" at bounding box center [122, 156] width 20 height 5
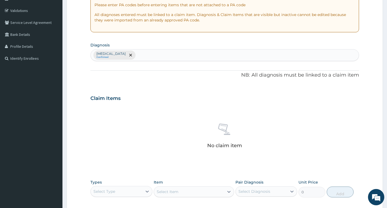
scroll to position [97, 0]
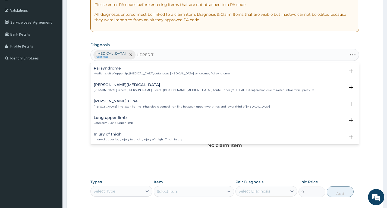
type input "UPPER TR"
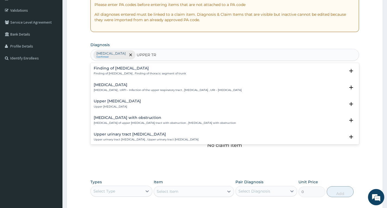
click at [143, 87] on h4 "Upper respiratory infection" at bounding box center [168, 85] width 148 height 4
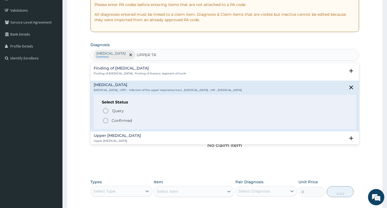
click at [124, 118] on p "Confirmed" at bounding box center [122, 120] width 20 height 5
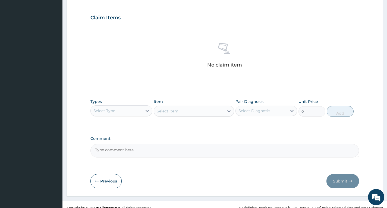
scroll to position [178, 0]
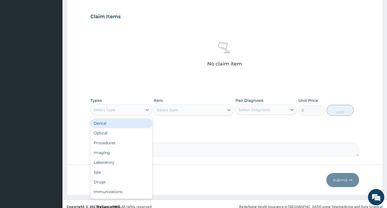
click at [134, 109] on div "Select Type" at bounding box center [116, 109] width 51 height 9
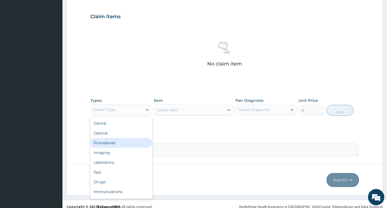
drag, startPoint x: 115, startPoint y: 146, endPoint x: 168, endPoint y: 122, distance: 58.6
click at [115, 146] on div "Procedures" at bounding box center [121, 143] width 62 height 10
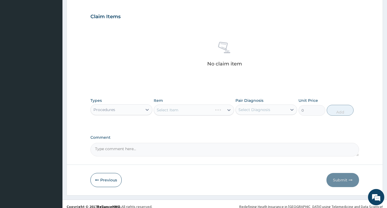
click at [186, 110] on div "Select Item" at bounding box center [194, 110] width 81 height 11
click at [272, 112] on div "Select Diagnosis" at bounding box center [261, 109] width 51 height 9
click at [268, 124] on div "Malaria" at bounding box center [267, 123] width 62 height 11
checkbox input "true"
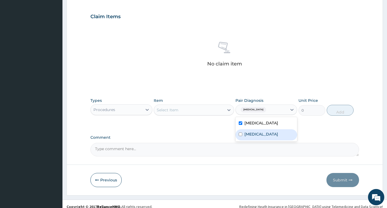
drag, startPoint x: 264, startPoint y: 134, endPoint x: 232, endPoint y: 126, distance: 33.3
click at [264, 134] on label "Upper respiratory infection" at bounding box center [261, 133] width 34 height 5
checkbox input "true"
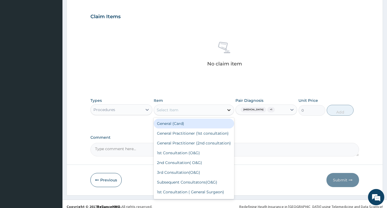
click at [225, 110] on div at bounding box center [229, 110] width 10 height 10
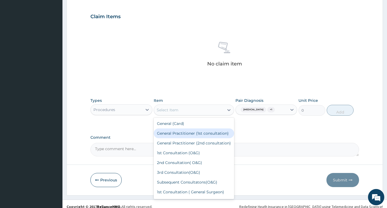
drag, startPoint x: 195, startPoint y: 134, endPoint x: 287, endPoint y: 117, distance: 93.1
click at [204, 130] on div "General Practitioner (1st consultation)" at bounding box center [194, 133] width 81 height 10
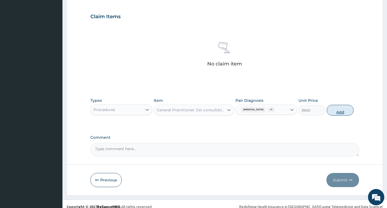
click at [333, 110] on button "Add" at bounding box center [340, 110] width 27 height 11
type input "0"
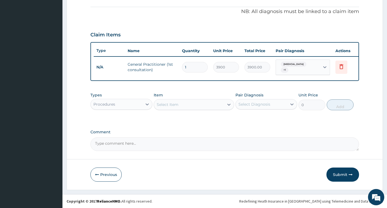
click at [123, 106] on div "Procedures" at bounding box center [116, 104] width 51 height 9
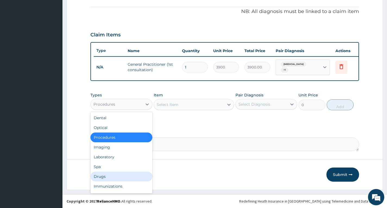
drag, startPoint x: 105, startPoint y: 175, endPoint x: 137, endPoint y: 136, distance: 50.5
click at [111, 168] on div "Dental Optical Procedures Imaging Laboratory Spa Drugs Immunizations Others Gym" at bounding box center [121, 152] width 62 height 81
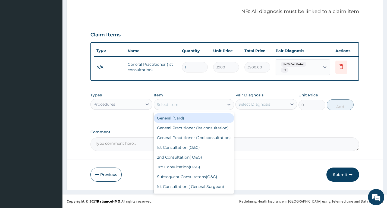
click at [201, 101] on div "Select Item" at bounding box center [189, 104] width 70 height 9
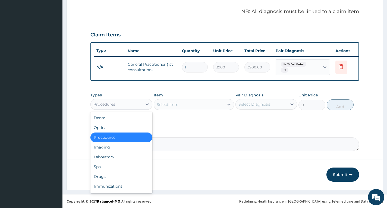
drag, startPoint x: 137, startPoint y: 106, endPoint x: 124, endPoint y: 157, distance: 52.4
click at [136, 110] on div "option Procedures, selected. option Procedures selected, 3 of 10. 10 results av…" at bounding box center [121, 104] width 62 height 11
click at [114, 174] on div "Drugs" at bounding box center [121, 177] width 62 height 10
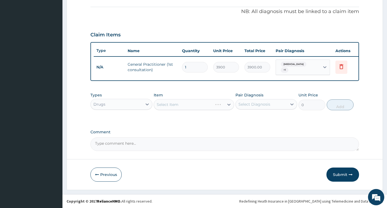
click at [189, 103] on div "Select Item" at bounding box center [194, 104] width 81 height 11
drag, startPoint x: 250, startPoint y: 103, endPoint x: 255, endPoint y: 118, distance: 15.2
click at [250, 103] on div "Select Diagnosis" at bounding box center [255, 104] width 32 height 5
drag, startPoint x: 257, startPoint y: 119, endPoint x: 232, endPoint y: 115, distance: 25.2
click at [257, 118] on label "Malaria" at bounding box center [261, 117] width 34 height 5
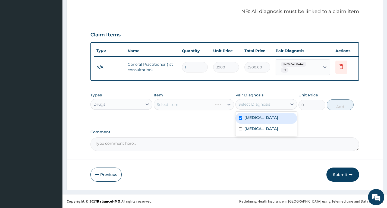
checkbox input "true"
click at [214, 108] on div "Select Item" at bounding box center [194, 104] width 81 height 11
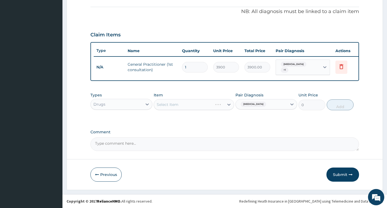
click at [215, 105] on div "Select Item" at bounding box center [194, 104] width 81 height 11
click at [189, 101] on div "Select Item" at bounding box center [194, 104] width 81 height 11
click at [175, 107] on div "Select Item" at bounding box center [194, 104] width 81 height 11
click at [222, 105] on div "Select Item" at bounding box center [194, 104] width 81 height 11
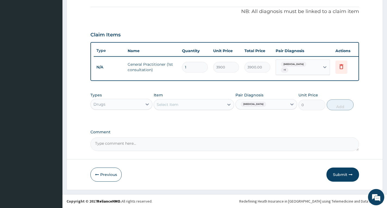
click at [210, 105] on div "Select Item" at bounding box center [189, 104] width 70 height 9
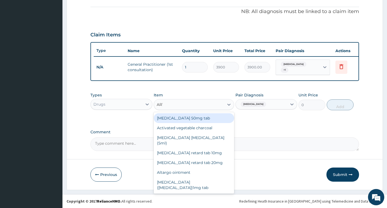
type input "ARTE"
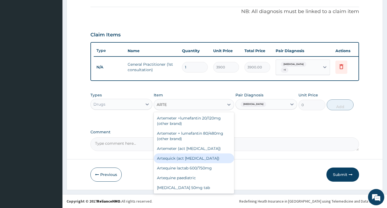
drag, startPoint x: 187, startPoint y: 158, endPoint x: 199, endPoint y: 150, distance: 13.9
click at [188, 158] on div "Artequick (act antimalarial)" at bounding box center [194, 158] width 81 height 10
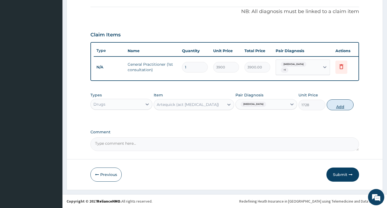
click at [343, 104] on button "Add" at bounding box center [340, 104] width 27 height 11
type input "0"
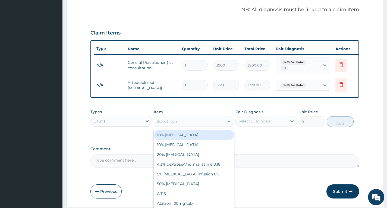
click at [179, 125] on div "Select Item" at bounding box center [189, 121] width 70 height 9
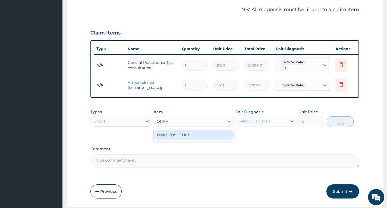
type input "ORPHE"
click at [189, 133] on div "ORPHENSIC TAB" at bounding box center [194, 135] width 81 height 10
type input "50"
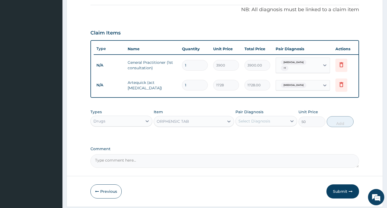
click at [263, 120] on div "Select Diagnosis" at bounding box center [261, 121] width 51 height 9
click at [264, 136] on div "Malaria" at bounding box center [267, 135] width 62 height 11
checkbox input "true"
click at [343, 121] on button "Add" at bounding box center [340, 121] width 27 height 11
type input "0"
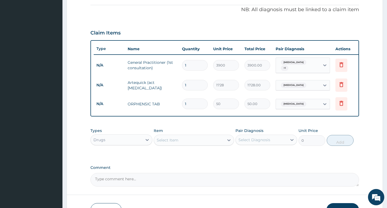
click at [172, 142] on div "Select Item" at bounding box center [168, 139] width 22 height 5
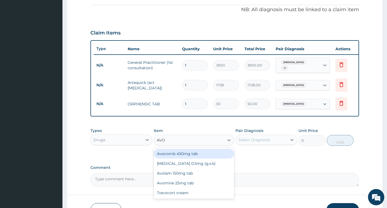
type input "AVOM"
click at [216, 158] on div "Avomine 25mg tab" at bounding box center [194, 154] width 81 height 10
type input "115.2"
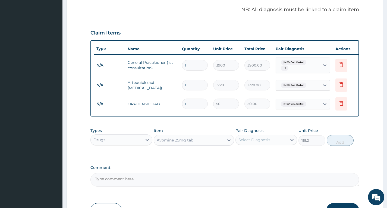
click at [280, 142] on div "Select Diagnosis" at bounding box center [261, 140] width 51 height 9
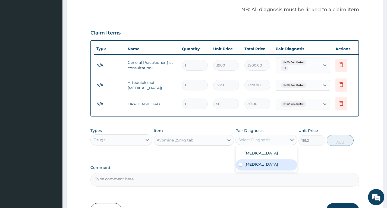
drag, startPoint x: 272, startPoint y: 167, endPoint x: 325, endPoint y: 158, distance: 54.4
click at [272, 167] on label "Upper respiratory infection" at bounding box center [261, 164] width 34 height 5
checkbox input "true"
click at [343, 144] on button "Add" at bounding box center [340, 140] width 27 height 11
type input "0"
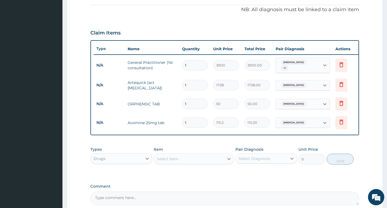
click at [167, 117] on tr "N/A Avomine 25mg tab 1 115.2 115.20 Upper respiratory infection Delete" at bounding box center [227, 122] width 266 height 19
type input "6"
type input "691.20"
type input "6"
drag, startPoint x: 191, startPoint y: 82, endPoint x: 165, endPoint y: 80, distance: 26.1
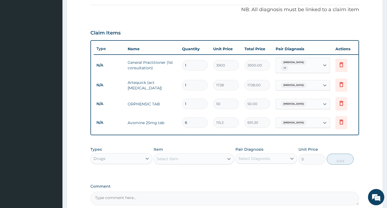
click at [165, 80] on tr "N/A Artequick (act antimalarial) 1 1728 1728.00 Malaria Delete" at bounding box center [227, 85] width 266 height 19
type input "6"
type input "10368.00"
type input "6"
click at [191, 102] on input "1" at bounding box center [195, 104] width 26 height 11
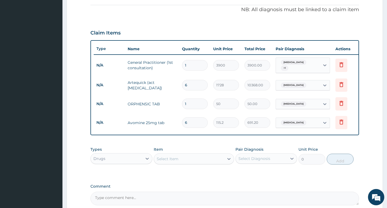
type input "10"
type input "500.00"
type input "10"
click at [170, 162] on div "Select Item" at bounding box center [168, 158] width 22 height 5
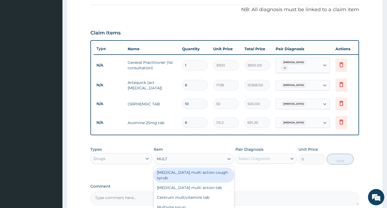
type input "MULTI"
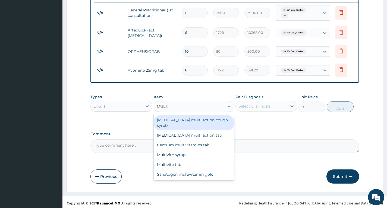
scroll to position [218, 0]
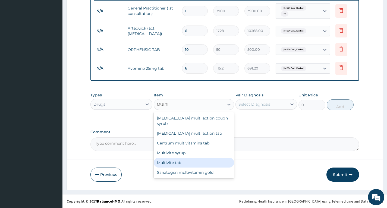
click at [184, 159] on div "Multivite tab" at bounding box center [194, 163] width 81 height 10
type input "21.6"
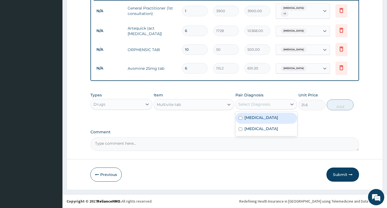
drag, startPoint x: 269, startPoint y: 102, endPoint x: 269, endPoint y: 114, distance: 11.4
click at [269, 103] on div "Select Diagnosis" at bounding box center [255, 104] width 32 height 5
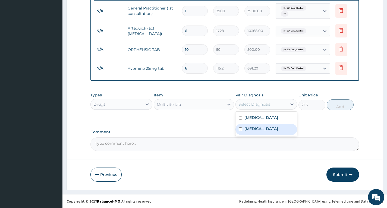
click at [265, 128] on label "Upper respiratory infection" at bounding box center [261, 128] width 34 height 5
checkbox input "true"
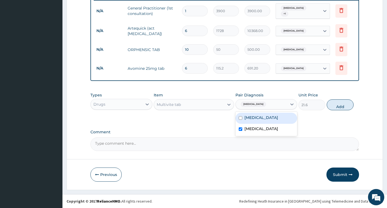
drag, startPoint x: 266, startPoint y: 118, endPoint x: 323, endPoint y: 108, distance: 57.9
click at [268, 118] on div "Malaria" at bounding box center [267, 118] width 62 height 11
checkbox input "true"
drag, startPoint x: 340, startPoint y: 108, endPoint x: 225, endPoint y: 95, distance: 115.6
click at [340, 108] on button "Add" at bounding box center [340, 104] width 27 height 11
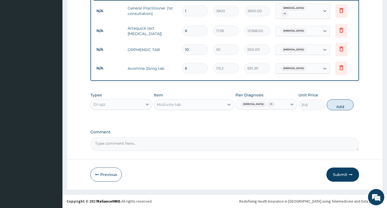
type input "0"
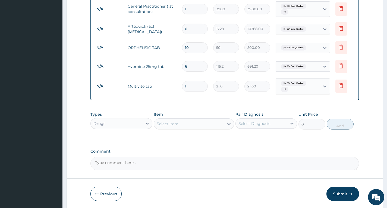
type input "10"
type input "216.00"
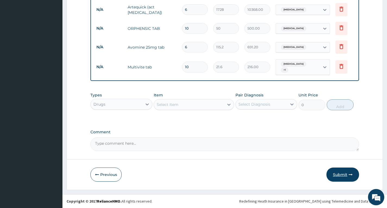
type input "10"
click at [350, 175] on icon "button" at bounding box center [351, 175] width 4 height 4
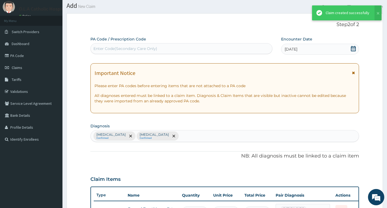
scroll to position [239, 0]
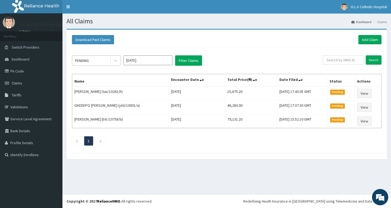
click at [88, 61] on div "PENDING" at bounding box center [82, 60] width 14 height 5
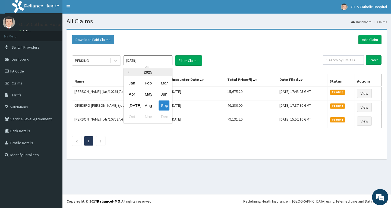
click at [138, 59] on input "Sep 2025" at bounding box center [148, 60] width 49 height 10
click at [151, 107] on div "Aug" at bounding box center [148, 106] width 11 height 10
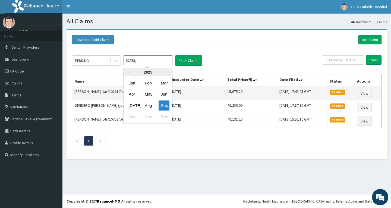
type input "Aug 2025"
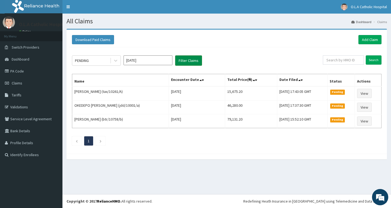
click at [189, 62] on button "Filter Claims" at bounding box center [188, 60] width 27 height 10
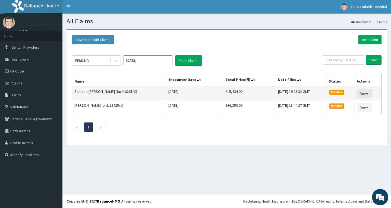
click at [362, 93] on link "View" at bounding box center [364, 93] width 15 height 9
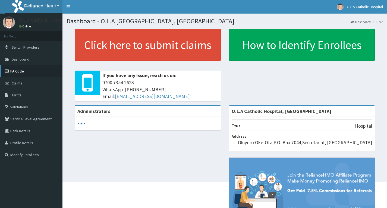
click at [25, 73] on link "PA Code" at bounding box center [31, 71] width 62 height 12
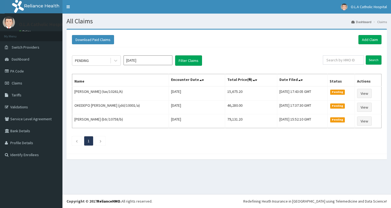
click at [143, 62] on input "Sep 2025" at bounding box center [148, 60] width 49 height 10
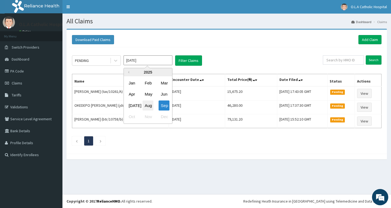
click at [146, 104] on div "Aug" at bounding box center [148, 106] width 11 height 10
type input "Aug 2025"
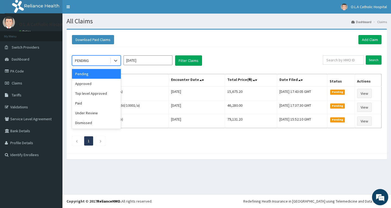
drag, startPoint x: 103, startPoint y: 59, endPoint x: 101, endPoint y: 88, distance: 29.2
click at [103, 59] on div "PENDING" at bounding box center [91, 60] width 38 height 9
drag, startPoint x: 90, startPoint y: 103, endPoint x: 180, endPoint y: 76, distance: 94.7
click at [90, 103] on div "Paid" at bounding box center [96, 103] width 49 height 10
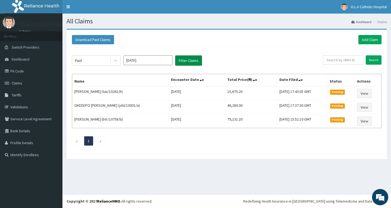
click at [193, 63] on button "Filter Claims" at bounding box center [188, 60] width 27 height 10
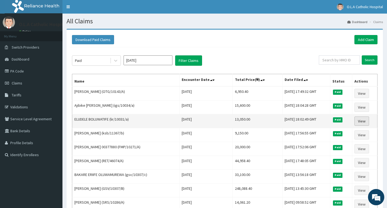
click at [360, 121] on link "View" at bounding box center [361, 121] width 15 height 9
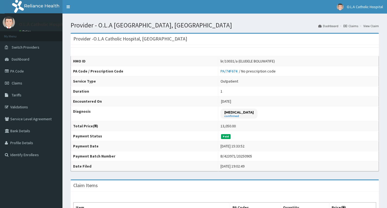
scroll to position [109, 0]
